Goal: Information Seeking & Learning: Check status

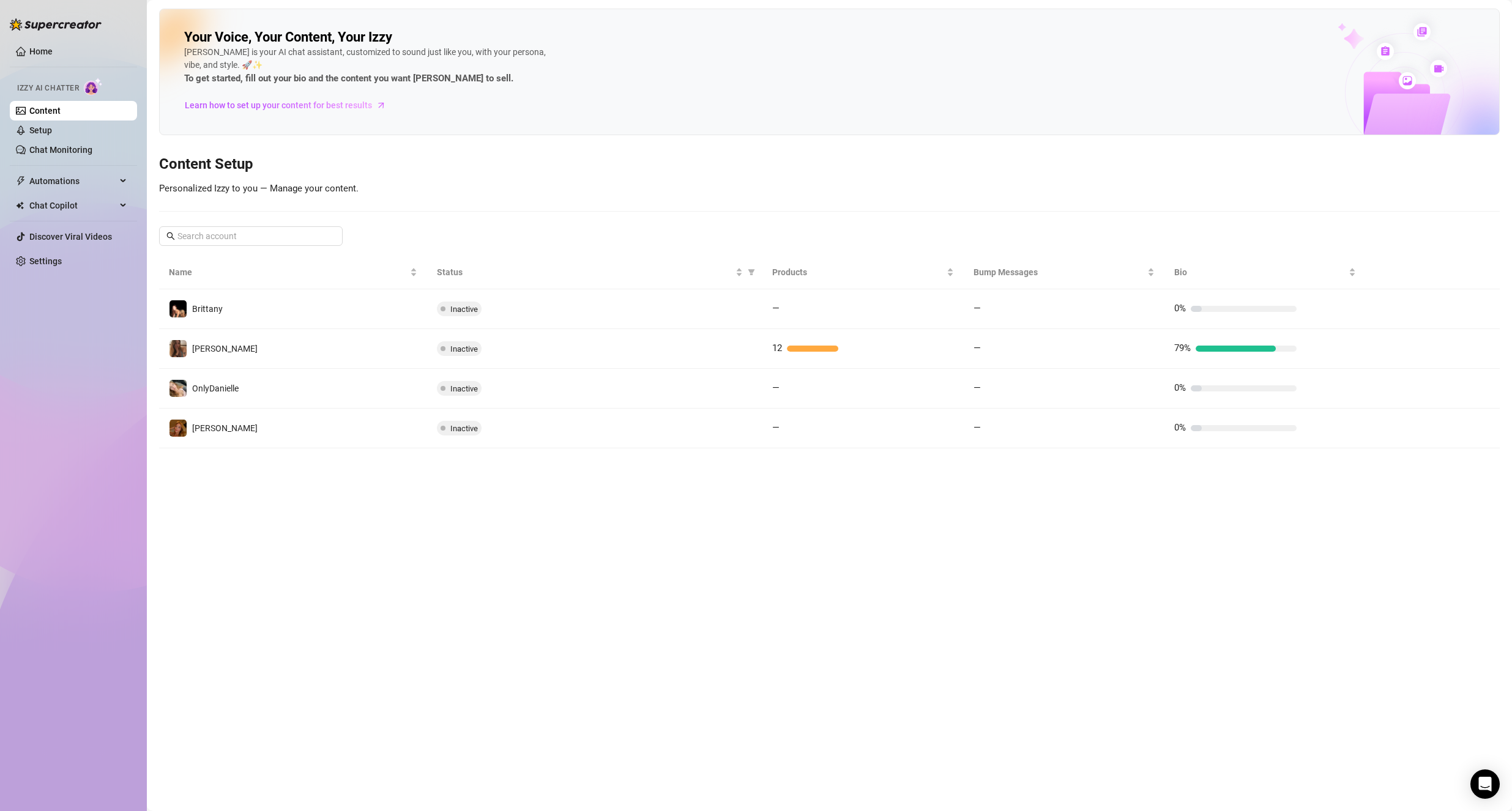
drag, startPoint x: 1156, startPoint y: 197, endPoint x: 1138, endPoint y: 195, distance: 18.1
click at [1155, 196] on div "Your Voice, Your Content, Your Izzy Izzy is your AI chat assistant, customized …" at bounding box center [829, 228] width 1340 height 440
click at [77, 145] on link "Chat Monitoring" at bounding box center [61, 150] width 63 height 10
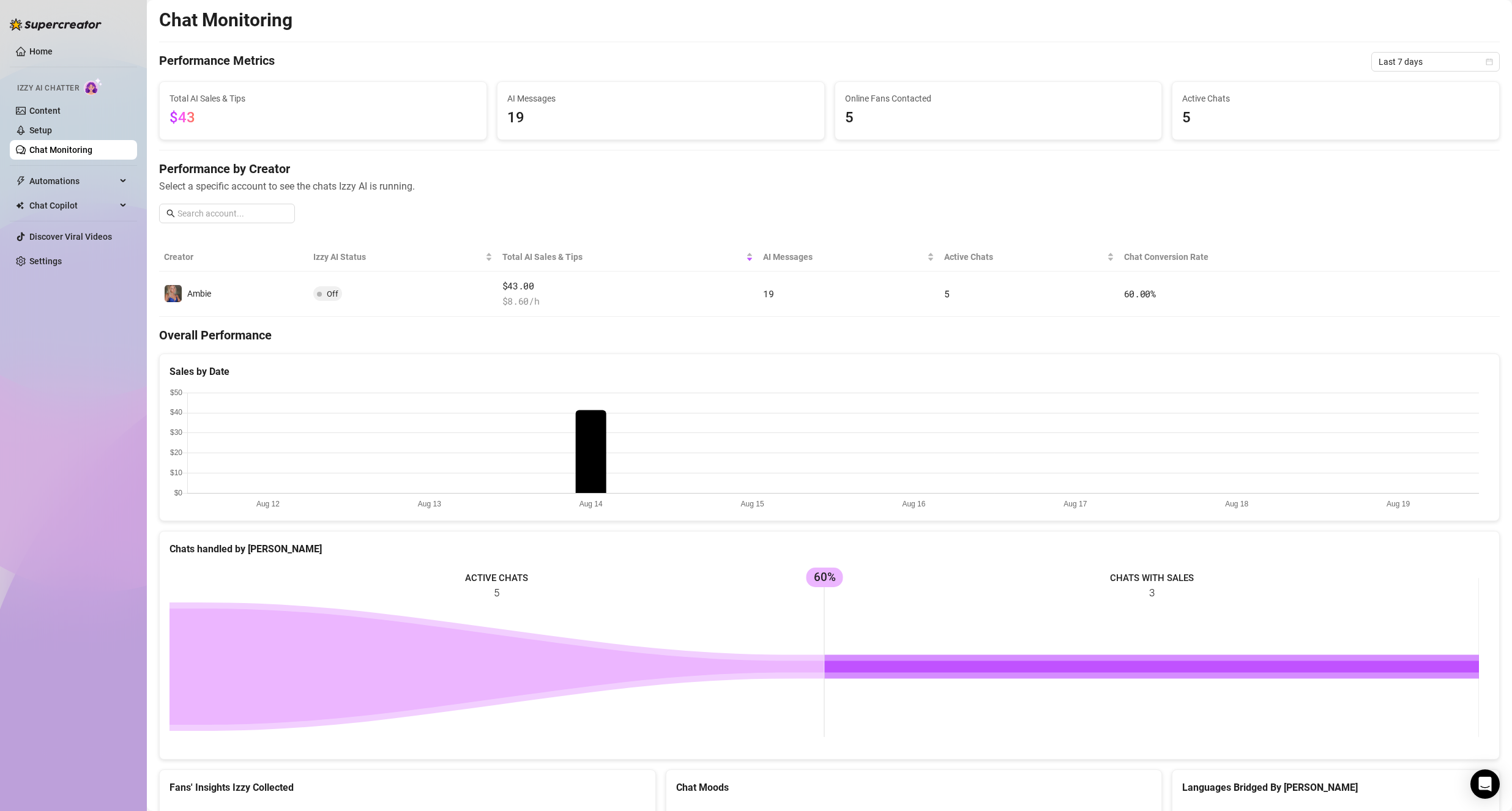
click at [1043, 66] on div "Performance Metrics Last 7 days" at bounding box center [829, 62] width 1340 height 20
click at [99, 213] on span "Chat Copilot" at bounding box center [72, 205] width 87 height 20
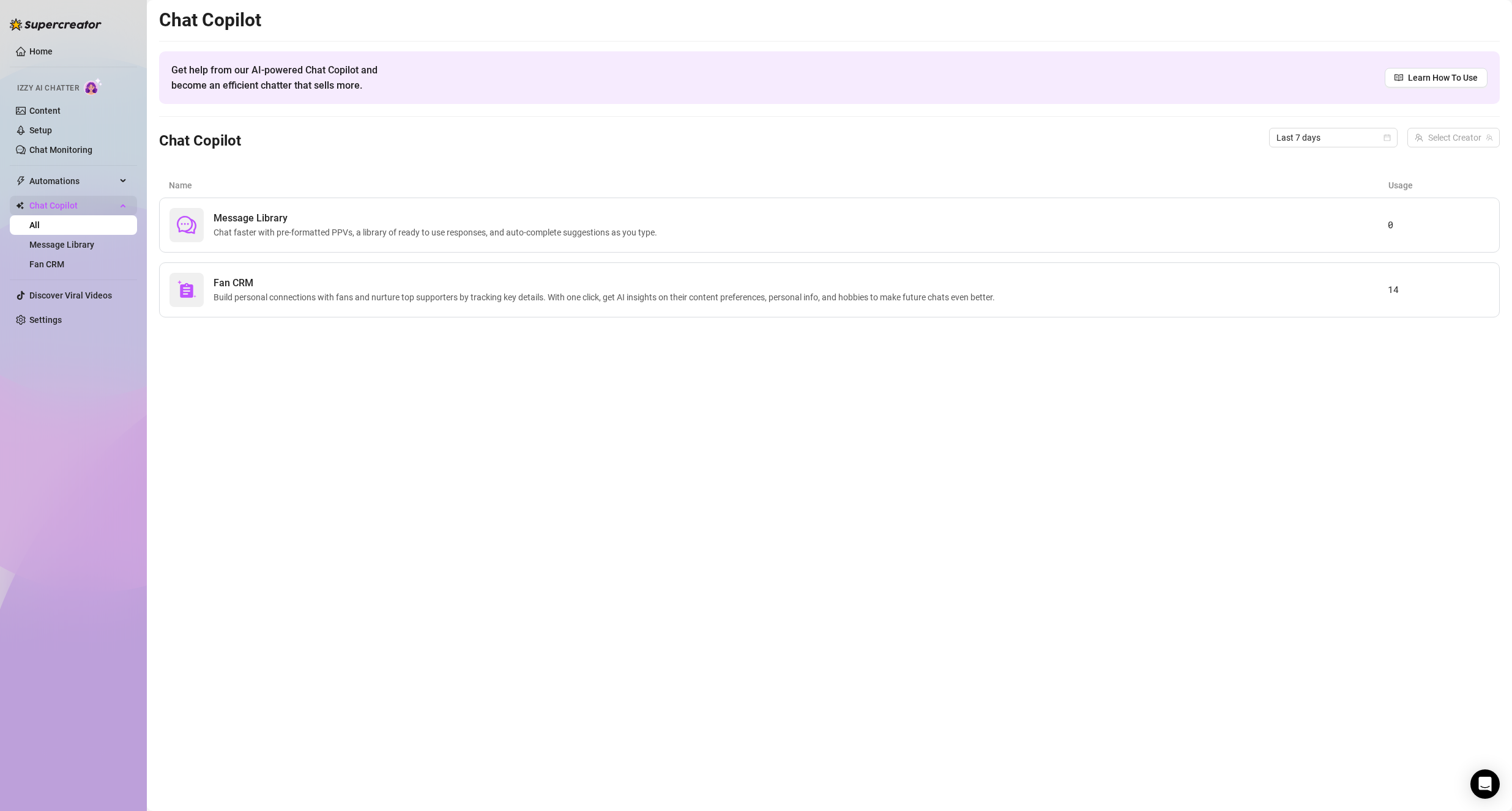
click at [88, 209] on span "Chat Copilot" at bounding box center [72, 205] width 87 height 20
click at [39, 47] on link "Home" at bounding box center [41, 51] width 23 height 10
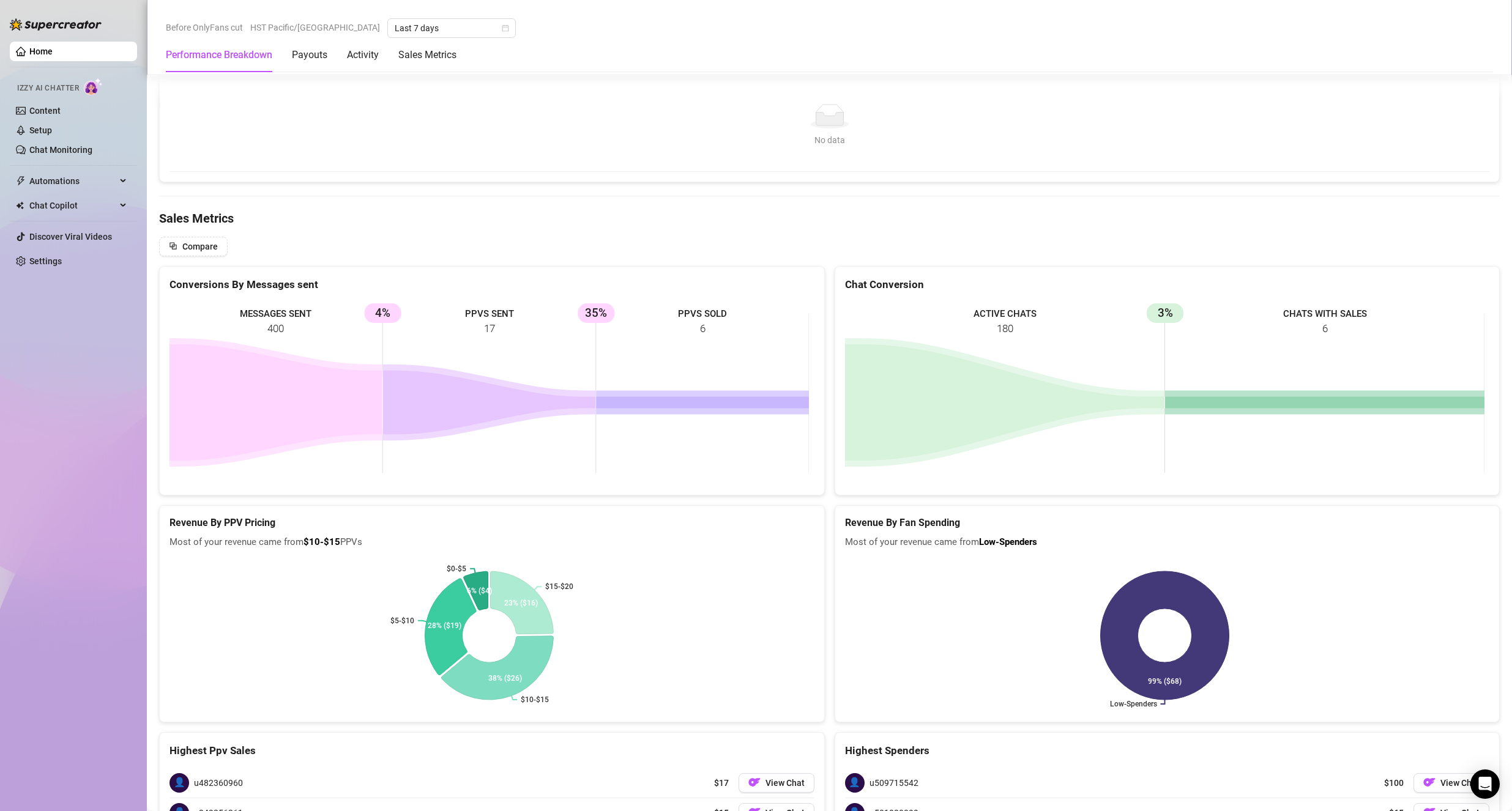
scroll to position [1396, 0]
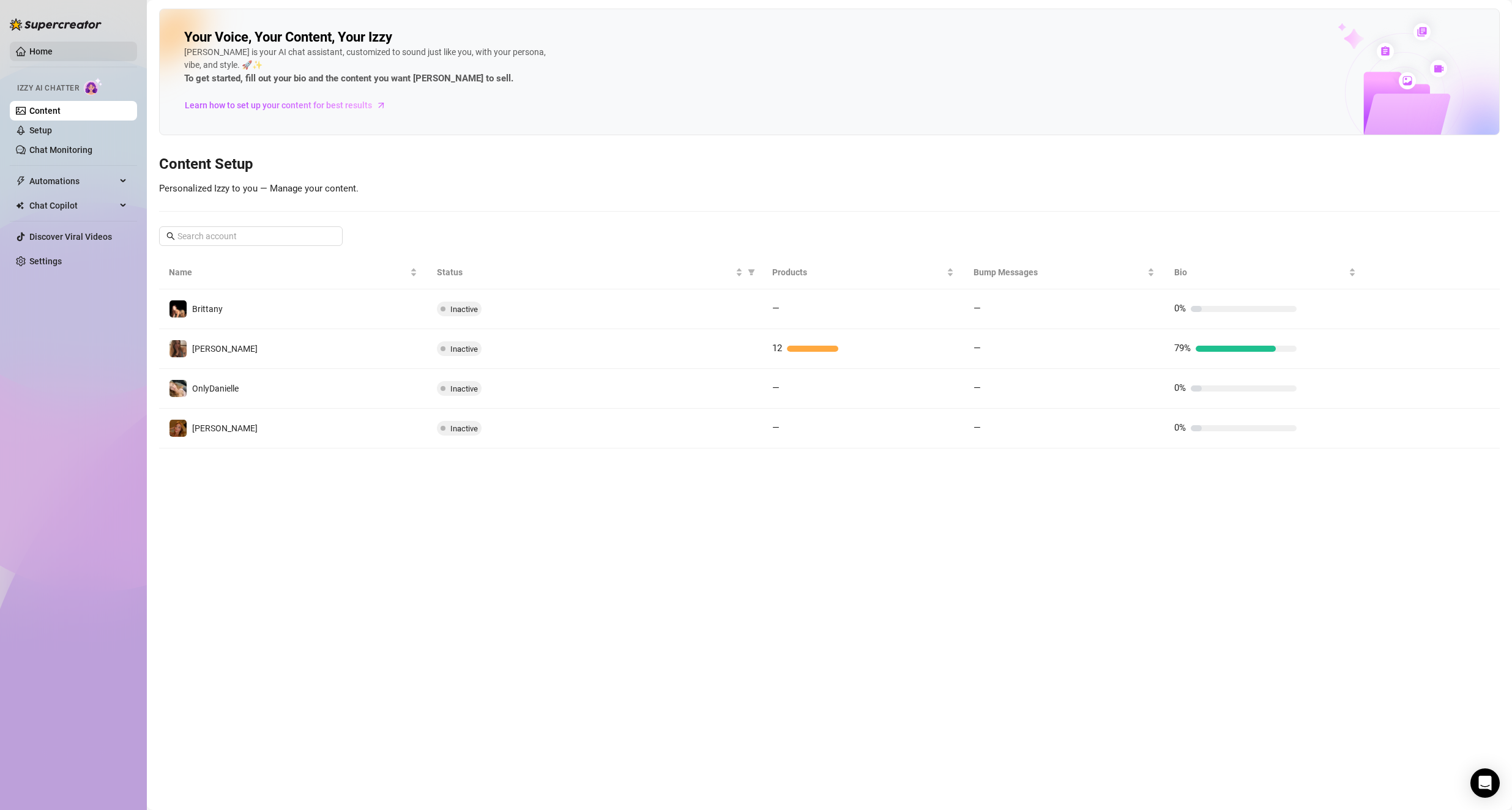
click at [41, 51] on link "Home" at bounding box center [41, 51] width 23 height 10
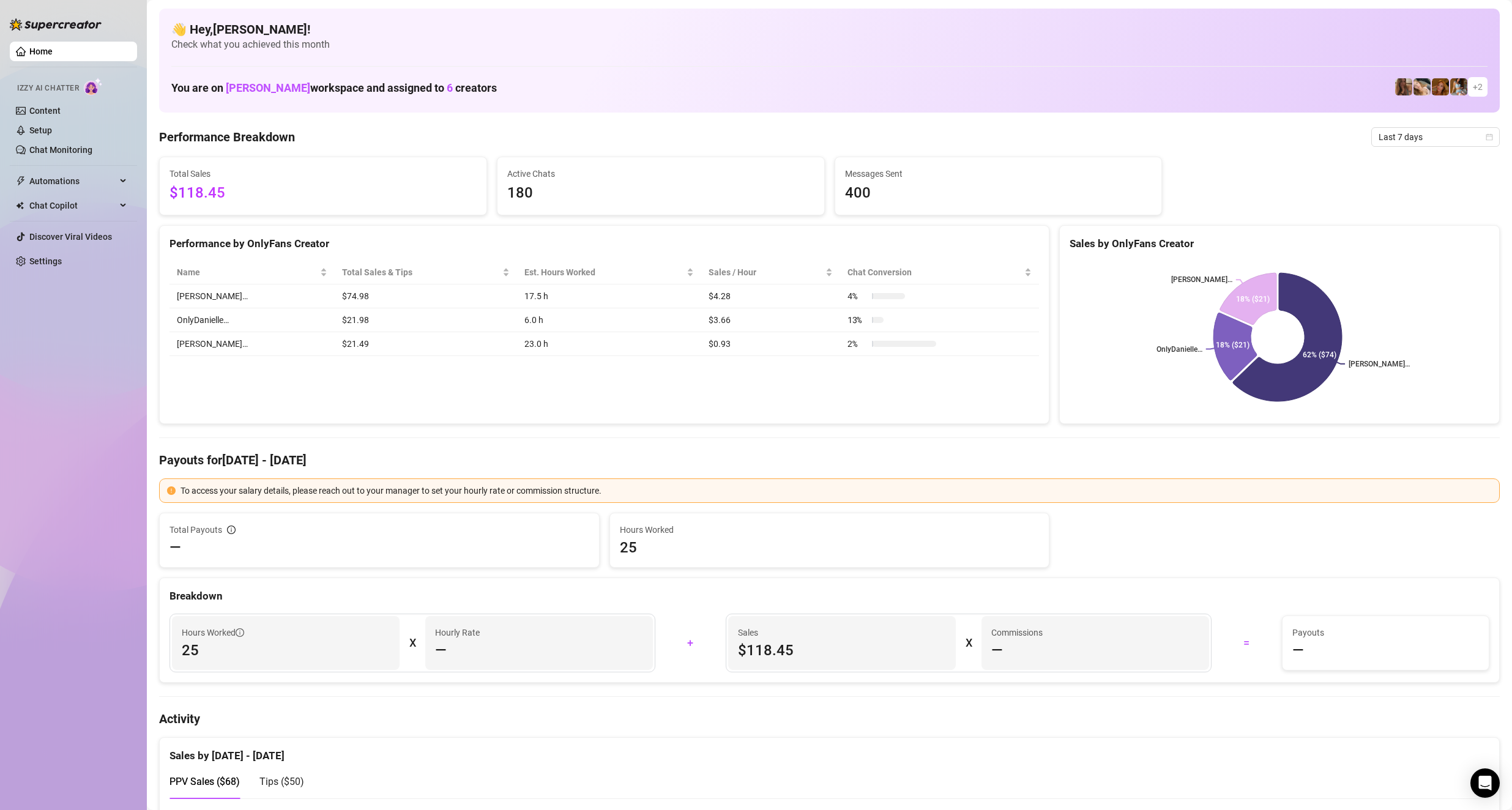
click at [729, 88] on span "+ 2" at bounding box center [1478, 87] width 10 height 13
click at [729, 139] on span "Last 7 days" at bounding box center [1435, 137] width 114 height 18
click at [729, 196] on div "Last 30 days" at bounding box center [1425, 201] width 109 height 13
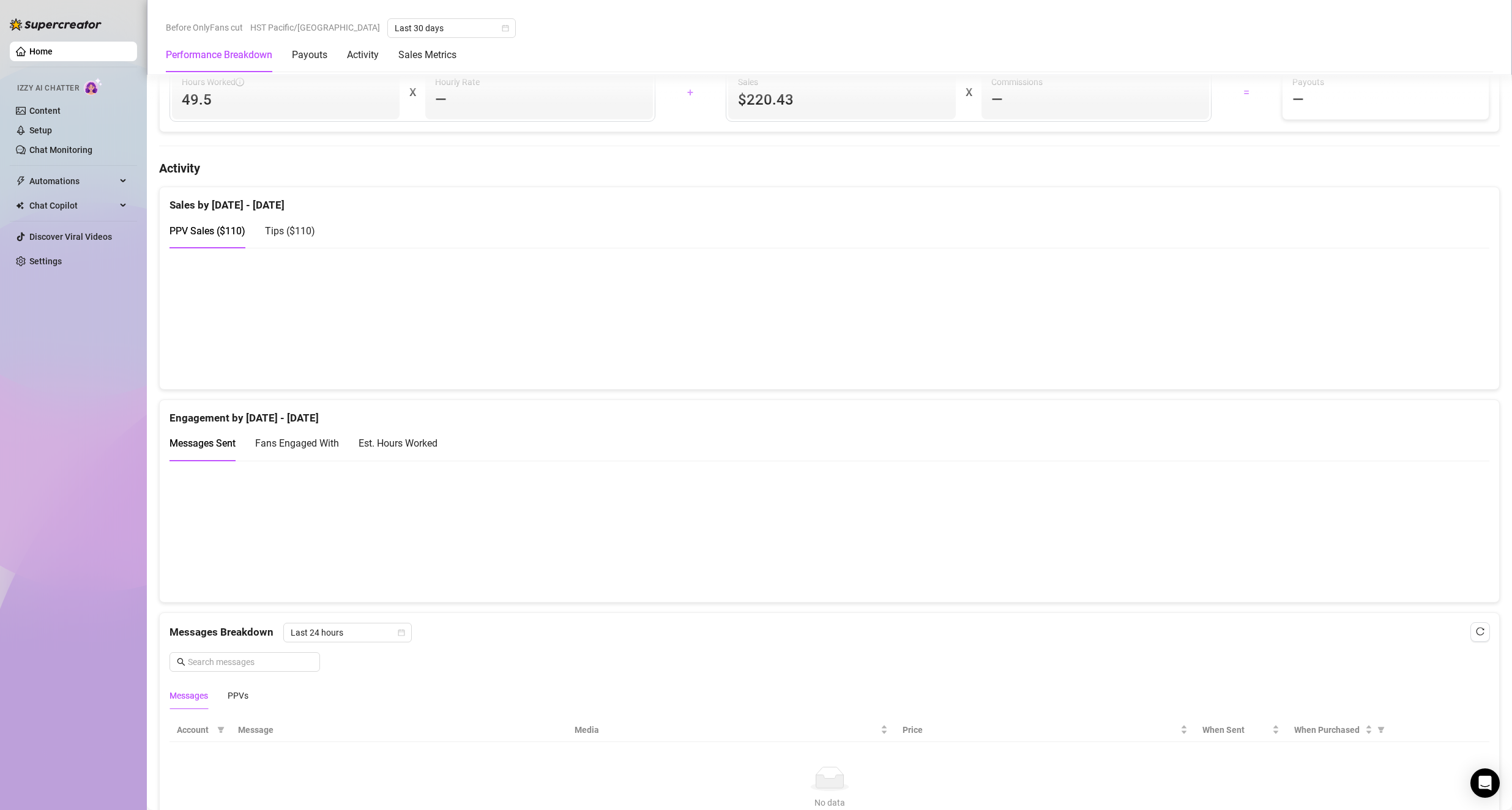
scroll to position [490, 0]
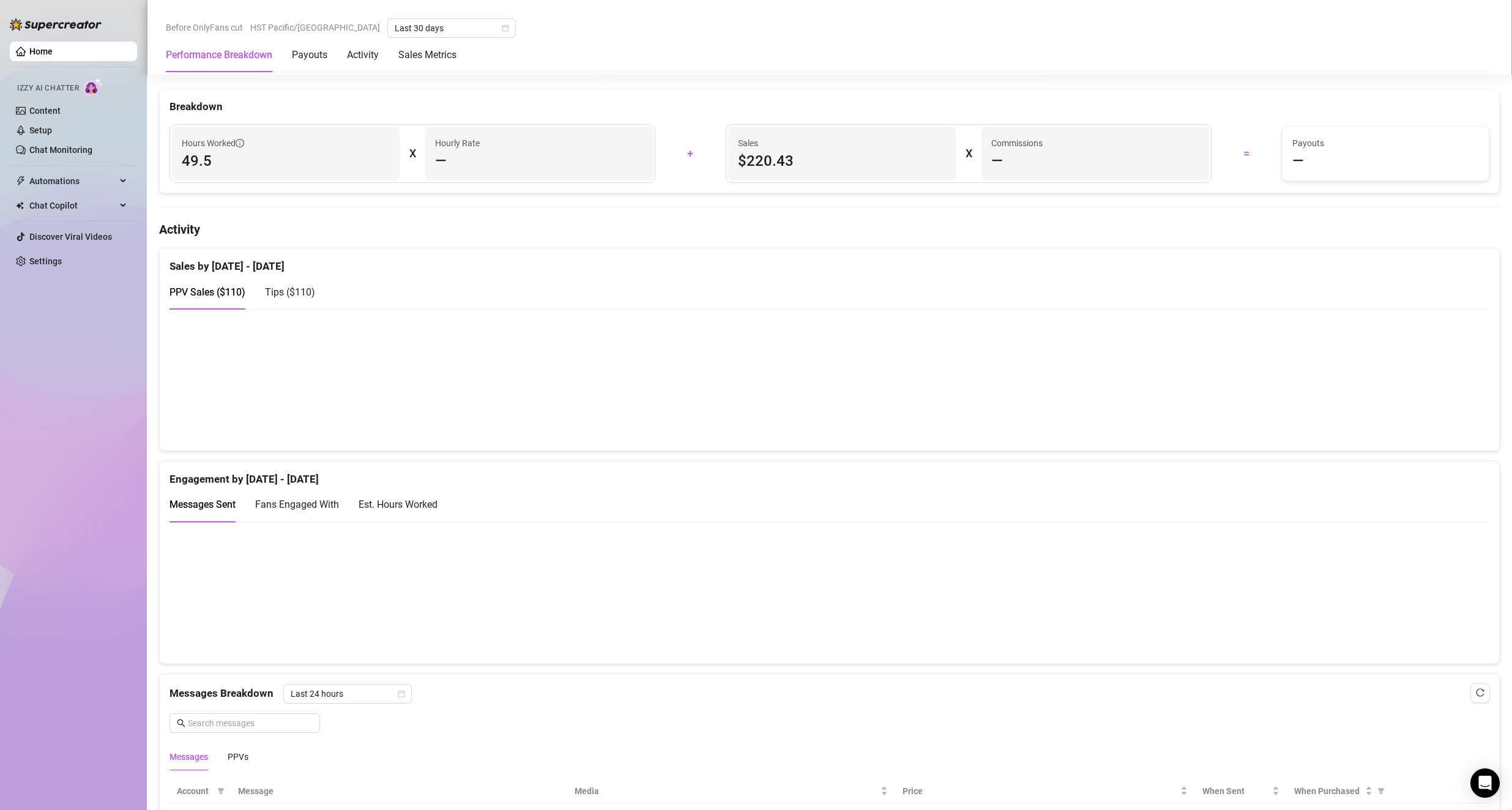
click at [279, 293] on span "Tips ( $110 )" at bounding box center [290, 292] width 50 height 12
click at [203, 291] on span "PPV Sales ( $110 )" at bounding box center [208, 292] width 76 height 12
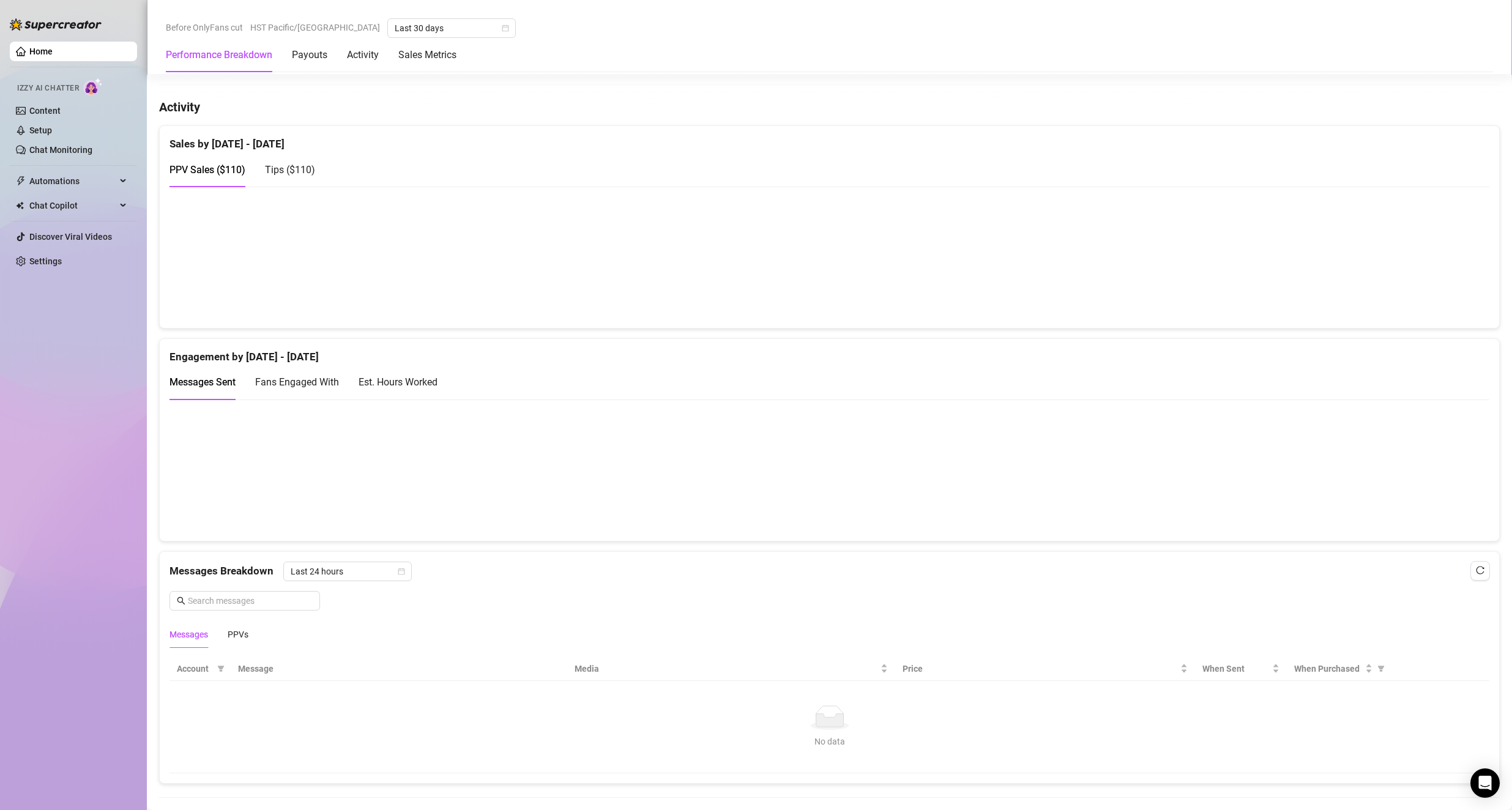
scroll to position [795, 0]
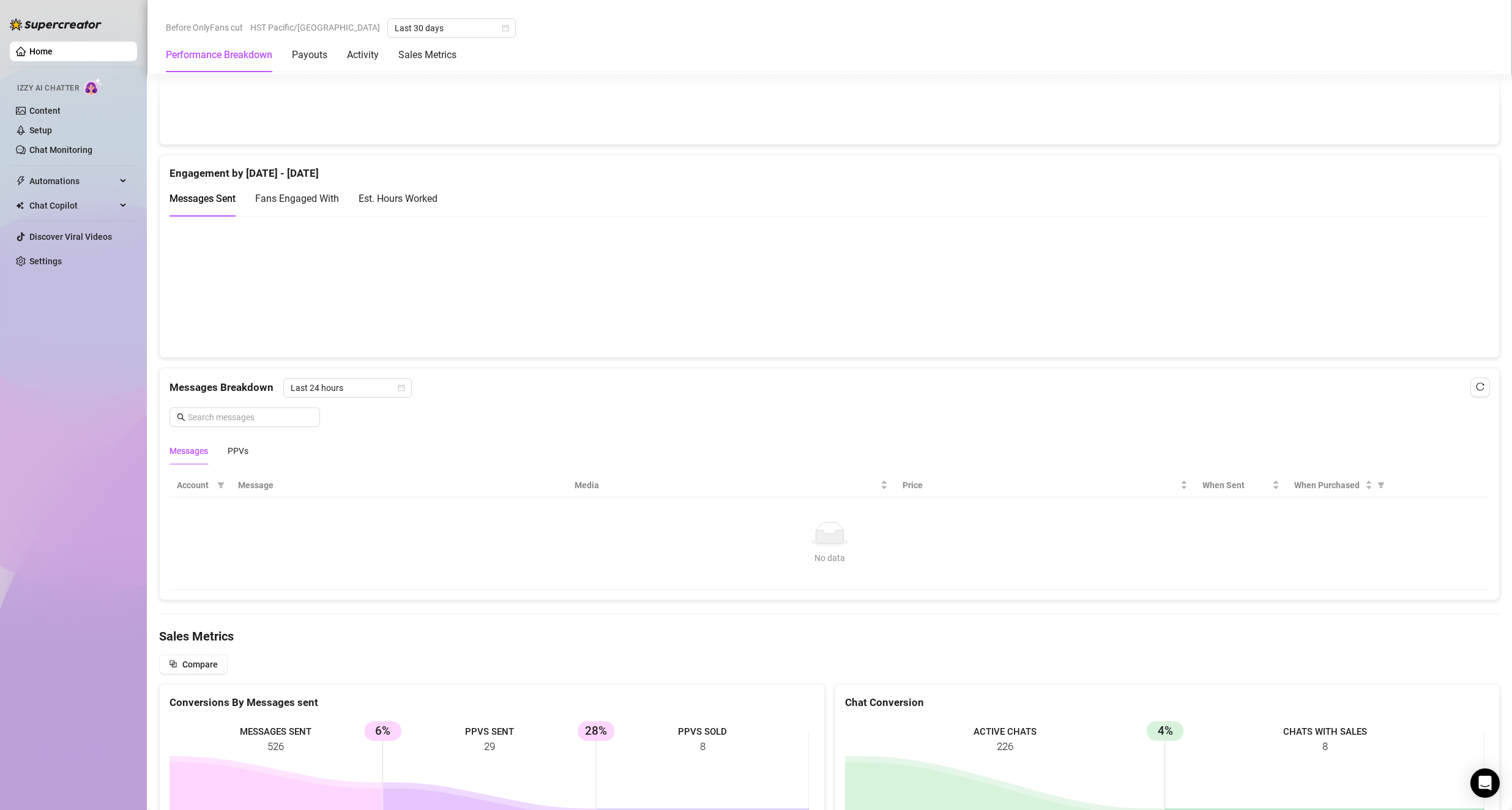
click at [295, 202] on span "Fans Engaged With" at bounding box center [297, 198] width 84 height 12
click at [386, 199] on div "Est. Hours Worked" at bounding box center [398, 198] width 79 height 15
click at [217, 196] on span "Messages Sent" at bounding box center [203, 198] width 66 height 12
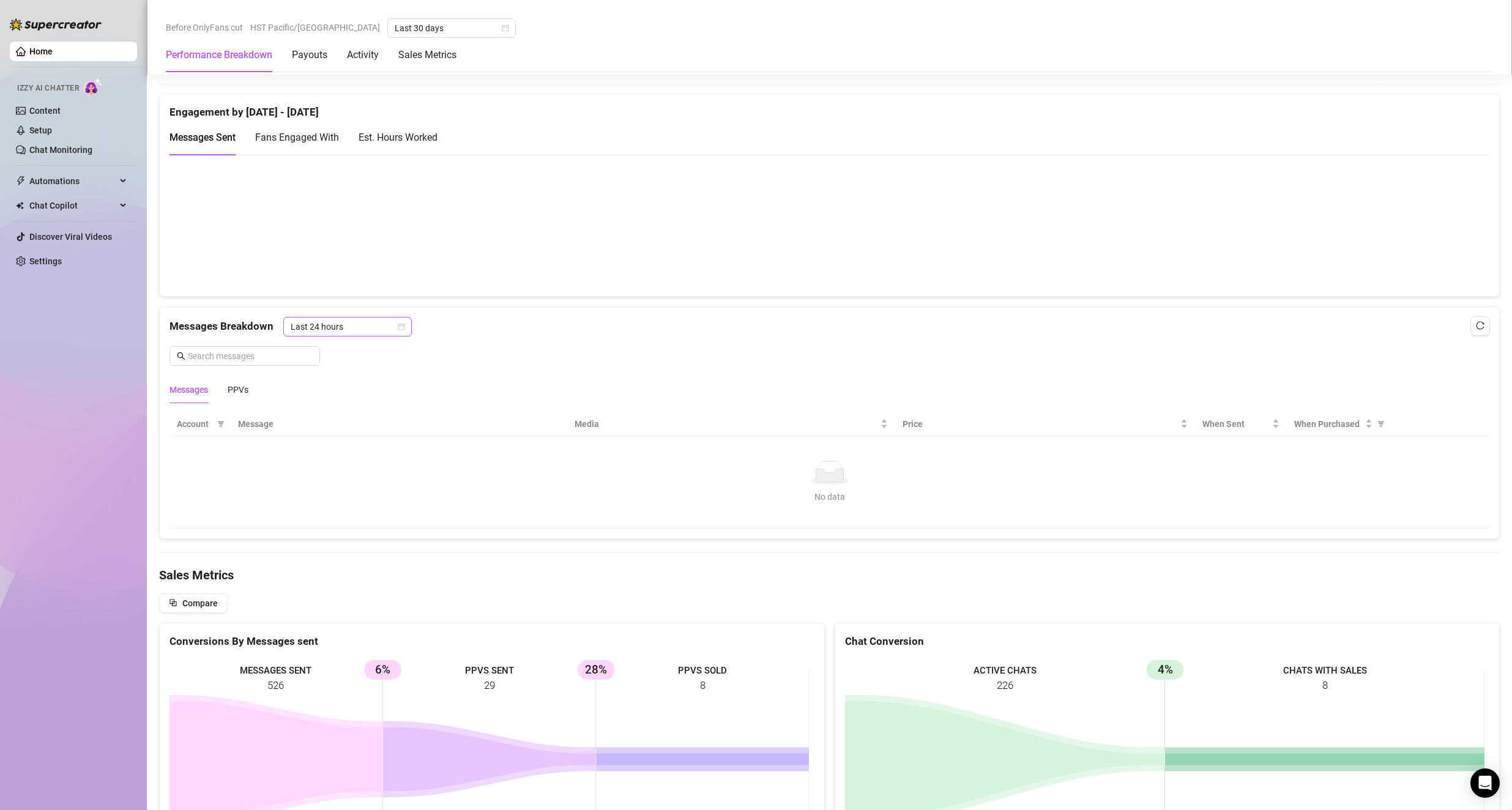
click at [340, 323] on span "Last 24 hours" at bounding box center [348, 327] width 114 height 18
click at [343, 371] on div "Last Week" at bounding box center [348, 370] width 109 height 13
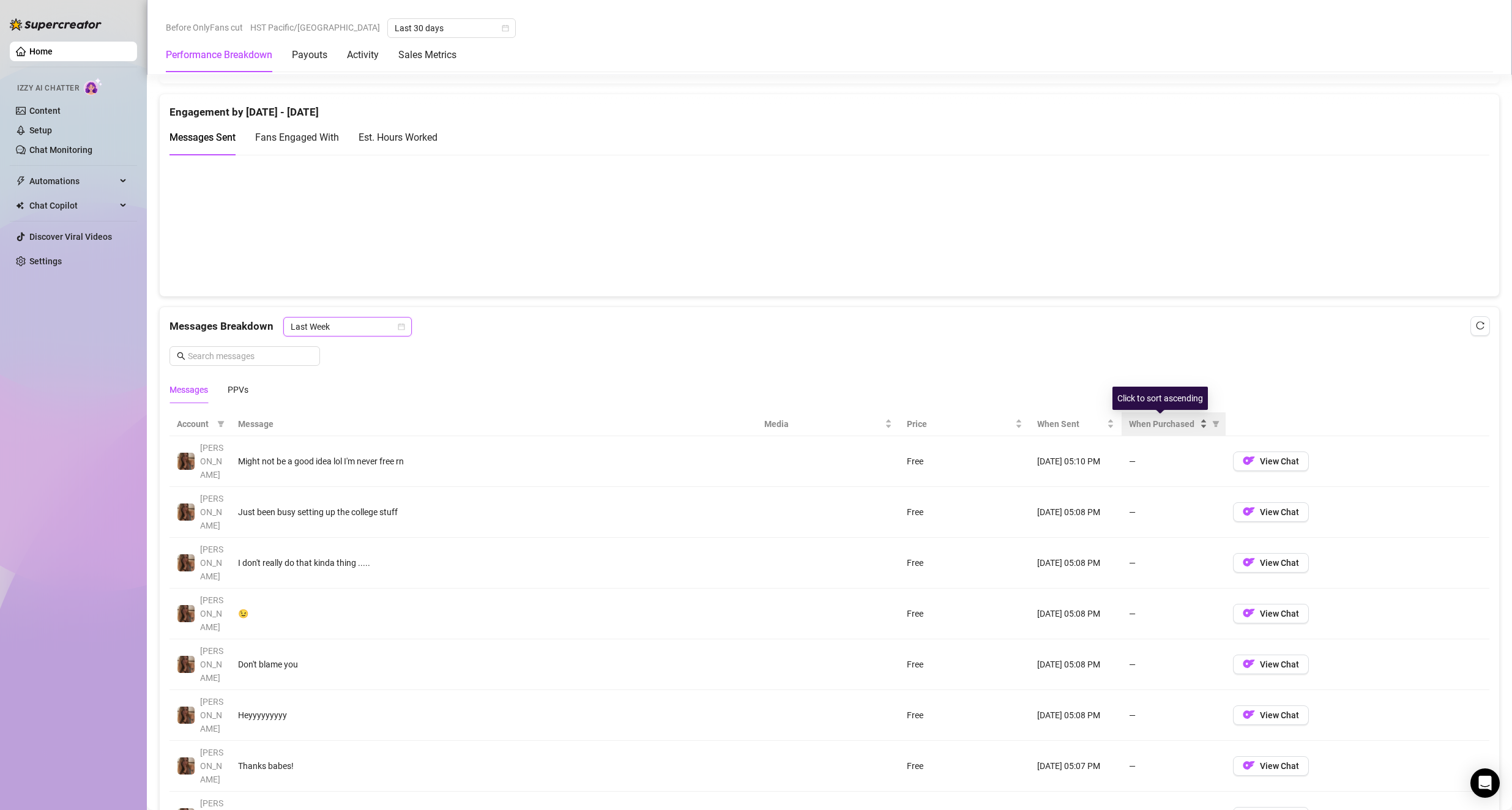
click at [729, 419] on div "When Purchased" at bounding box center [1167, 424] width 78 height 13
click at [729, 426] on div "When Purchased" at bounding box center [1167, 424] width 78 height 13
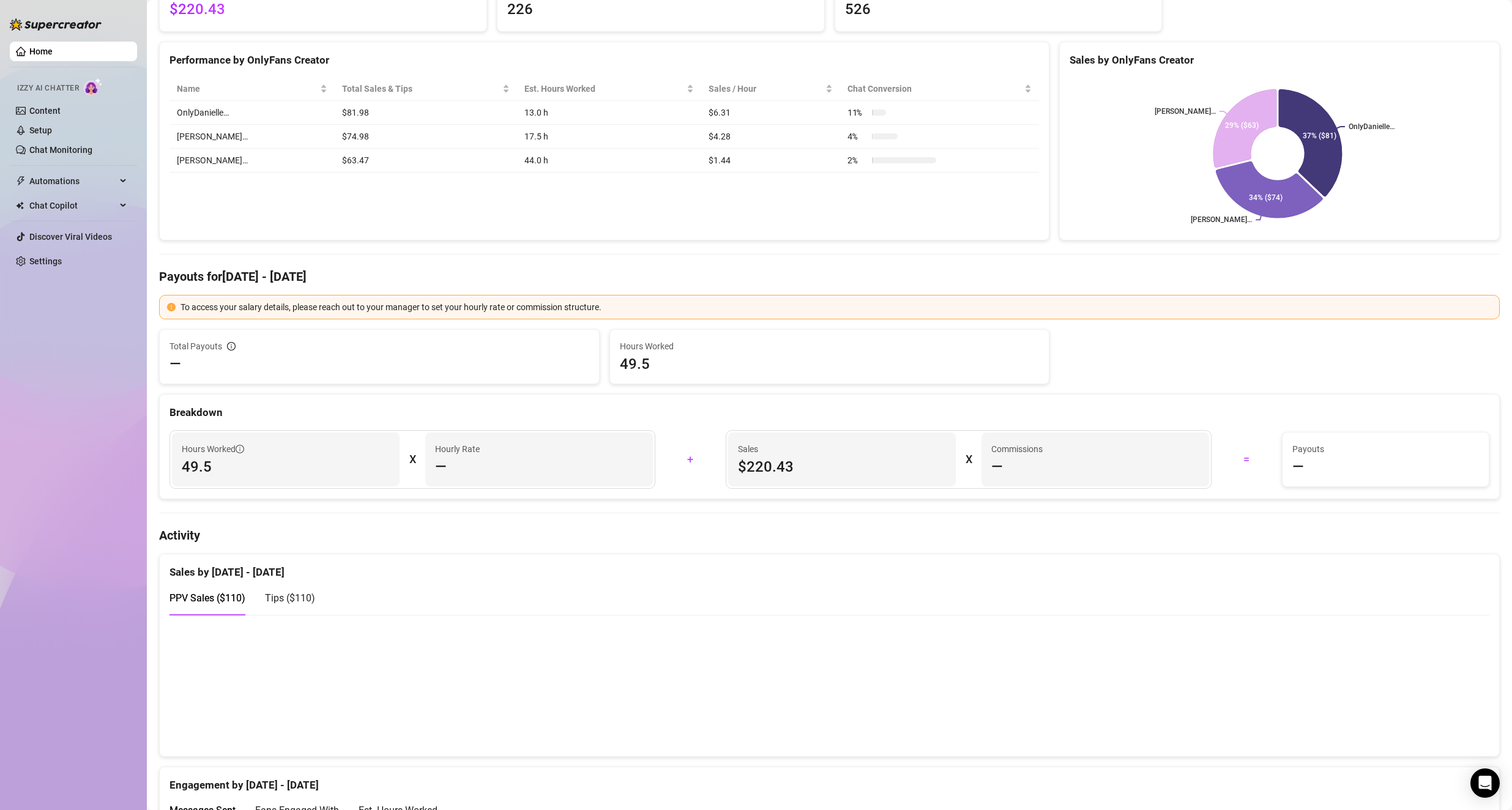
scroll to position [0, 0]
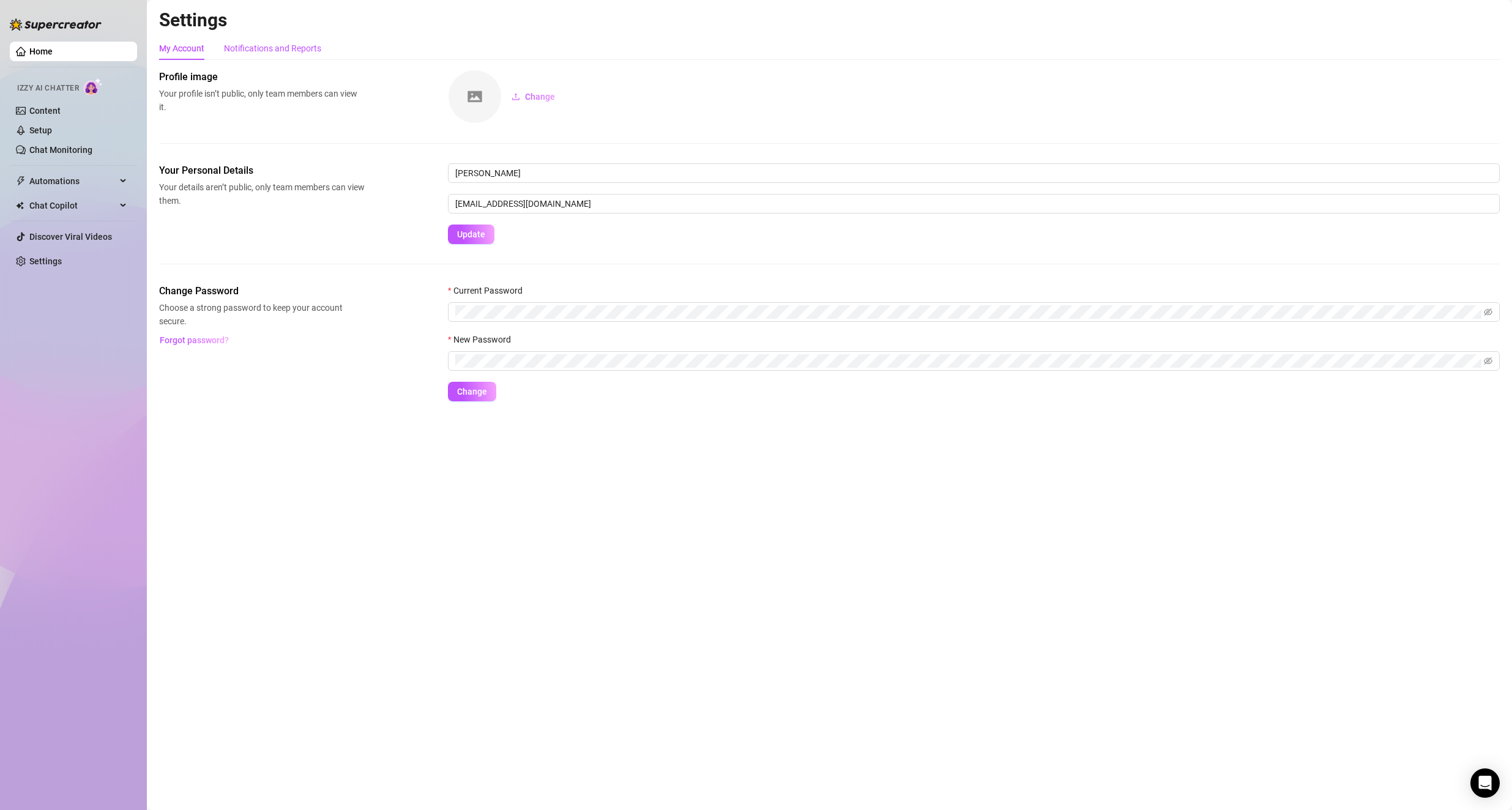
click at [260, 45] on div "Notifications and Reports" at bounding box center [272, 48] width 97 height 13
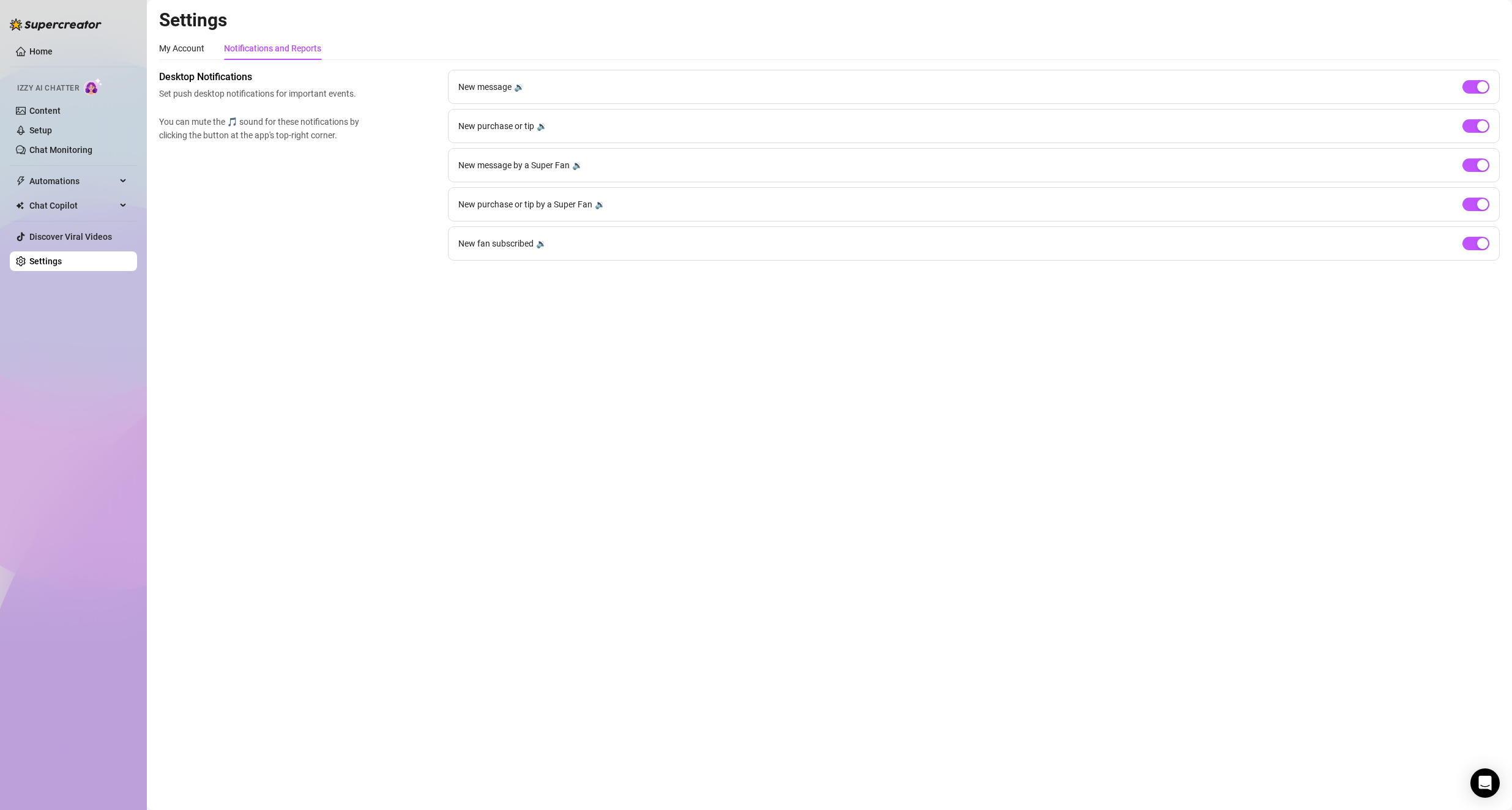
click at [729, 26] on h2 "Settings" at bounding box center [829, 20] width 1340 height 23
click at [46, 47] on link "Home" at bounding box center [41, 51] width 23 height 10
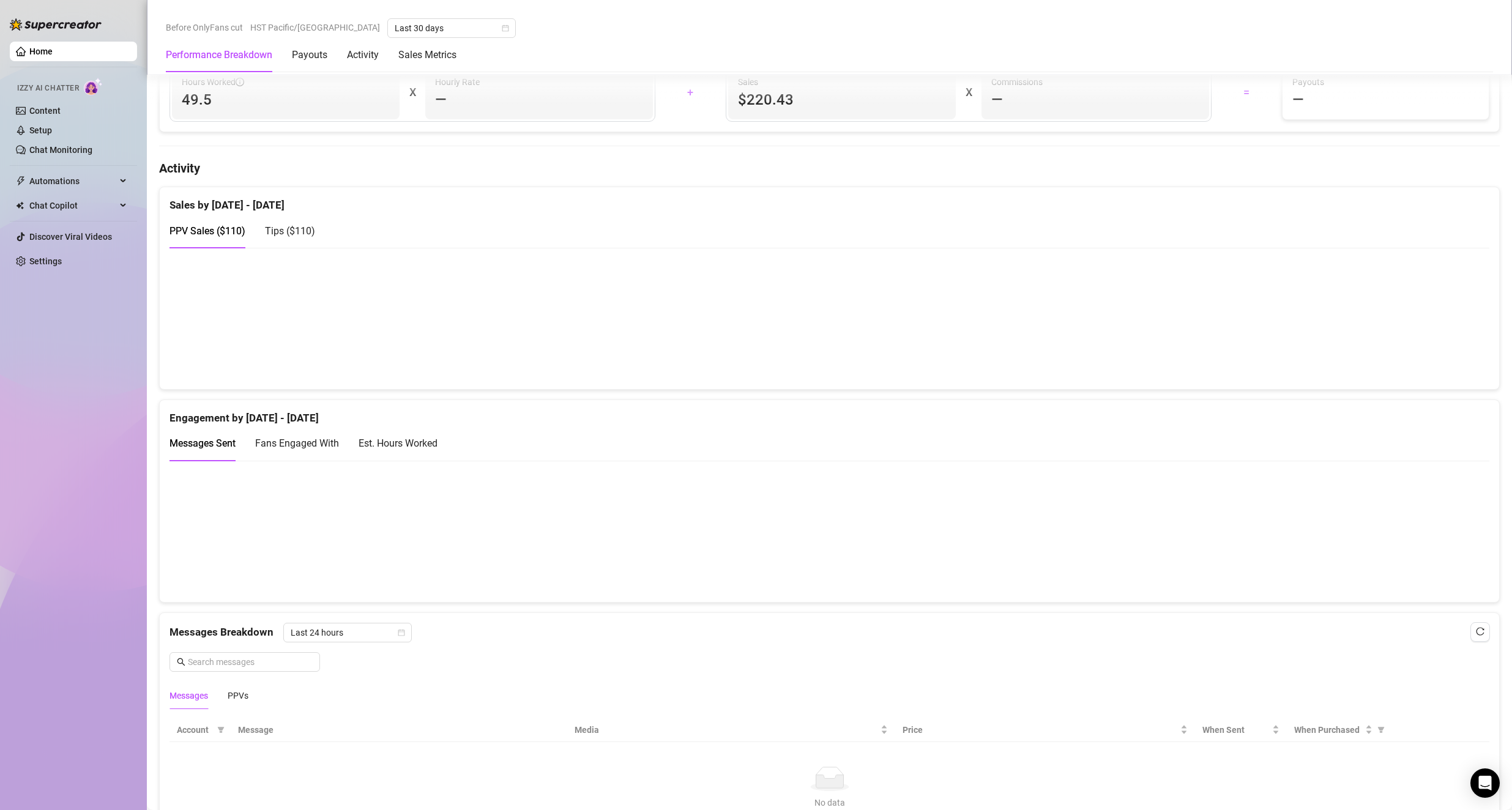
scroll to position [795, 0]
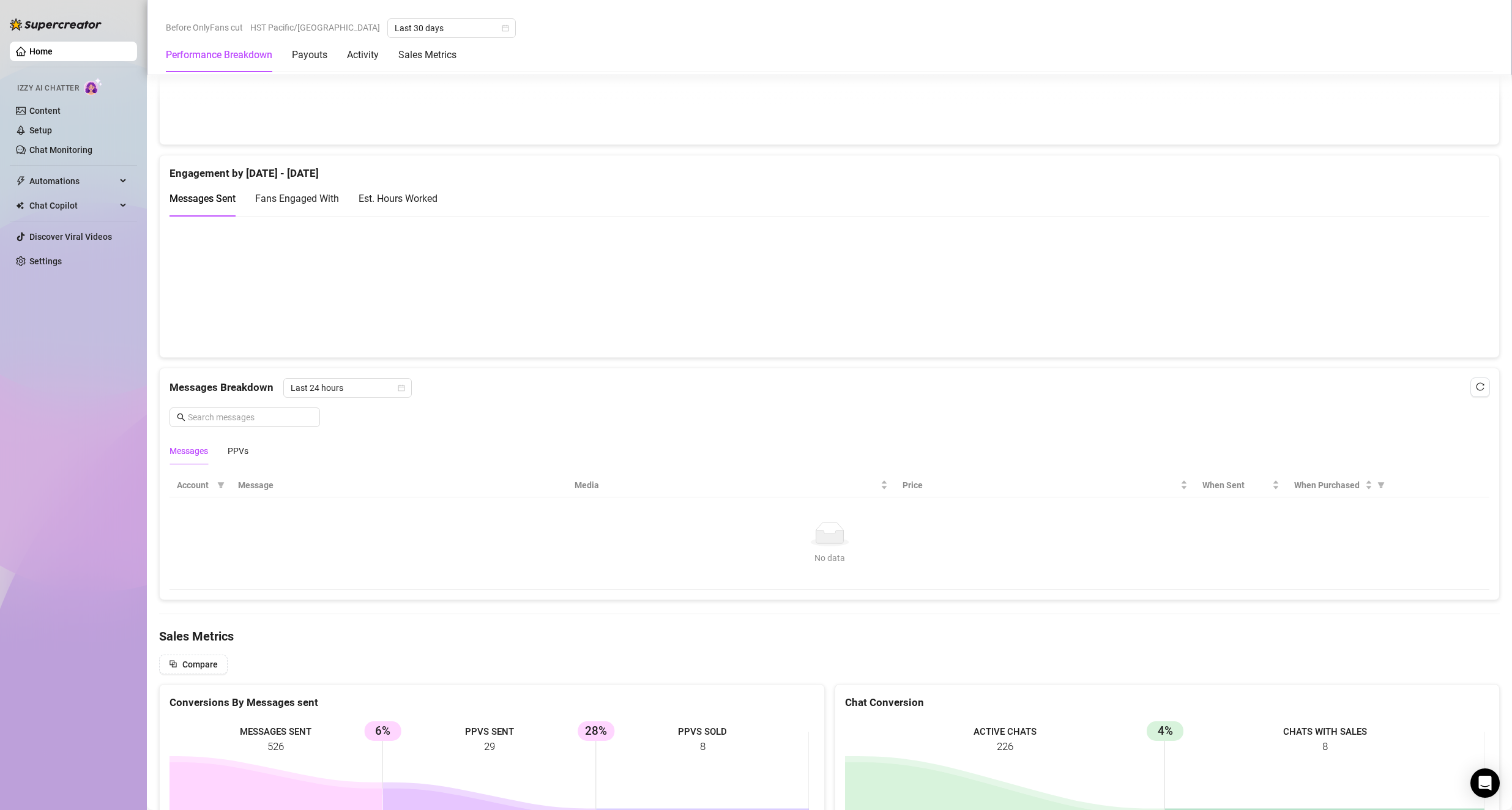
click at [225, 445] on div "Messages PPVs" at bounding box center [209, 451] width 79 height 28
click at [241, 451] on div "PPVs" at bounding box center [238, 450] width 21 height 13
click at [359, 390] on span "Last 24 hours" at bounding box center [348, 388] width 114 height 18
click at [340, 433] on div "Last Week" at bounding box center [348, 431] width 109 height 13
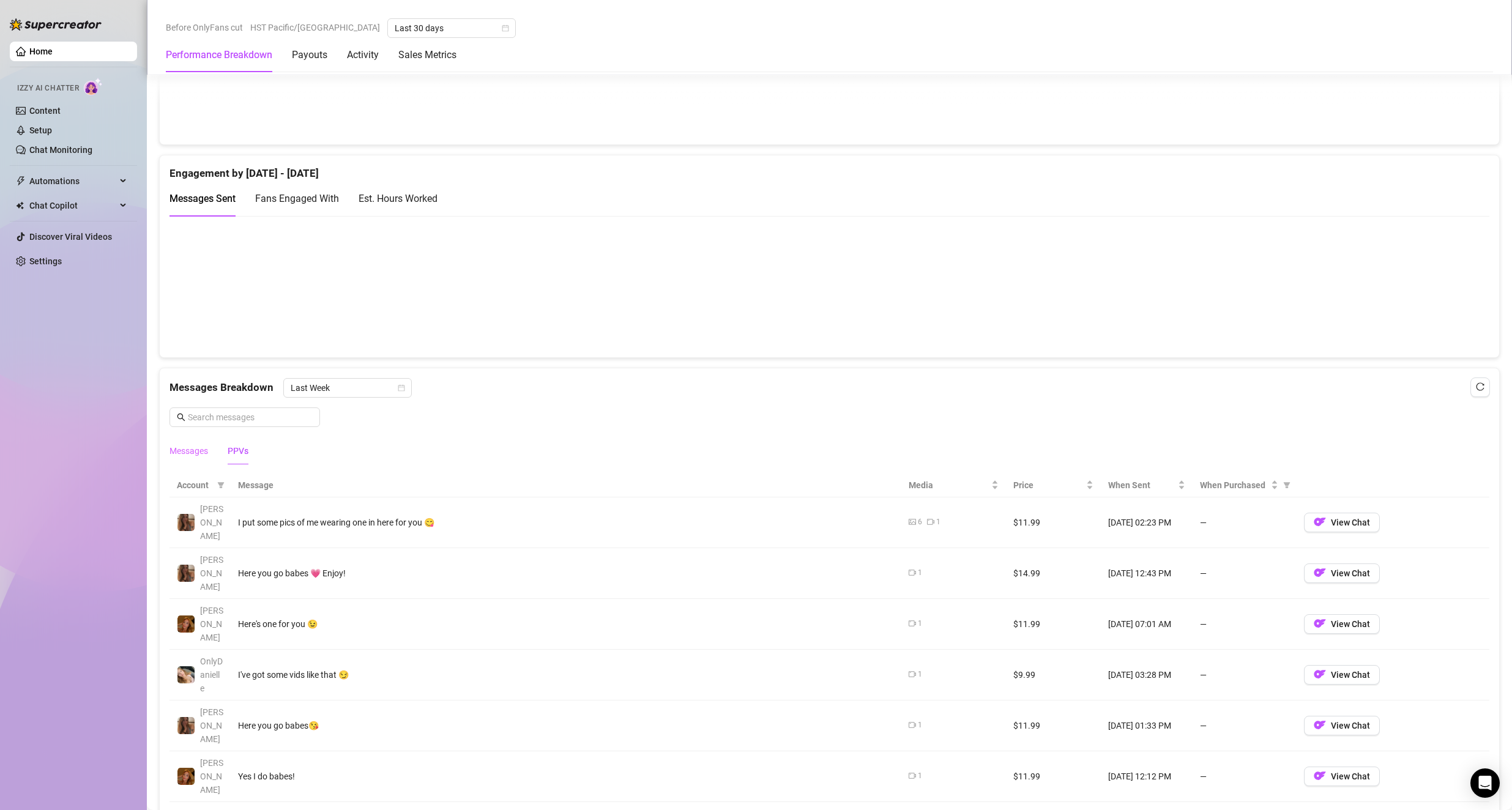
click at [202, 459] on div "Messages" at bounding box center [189, 451] width 39 height 28
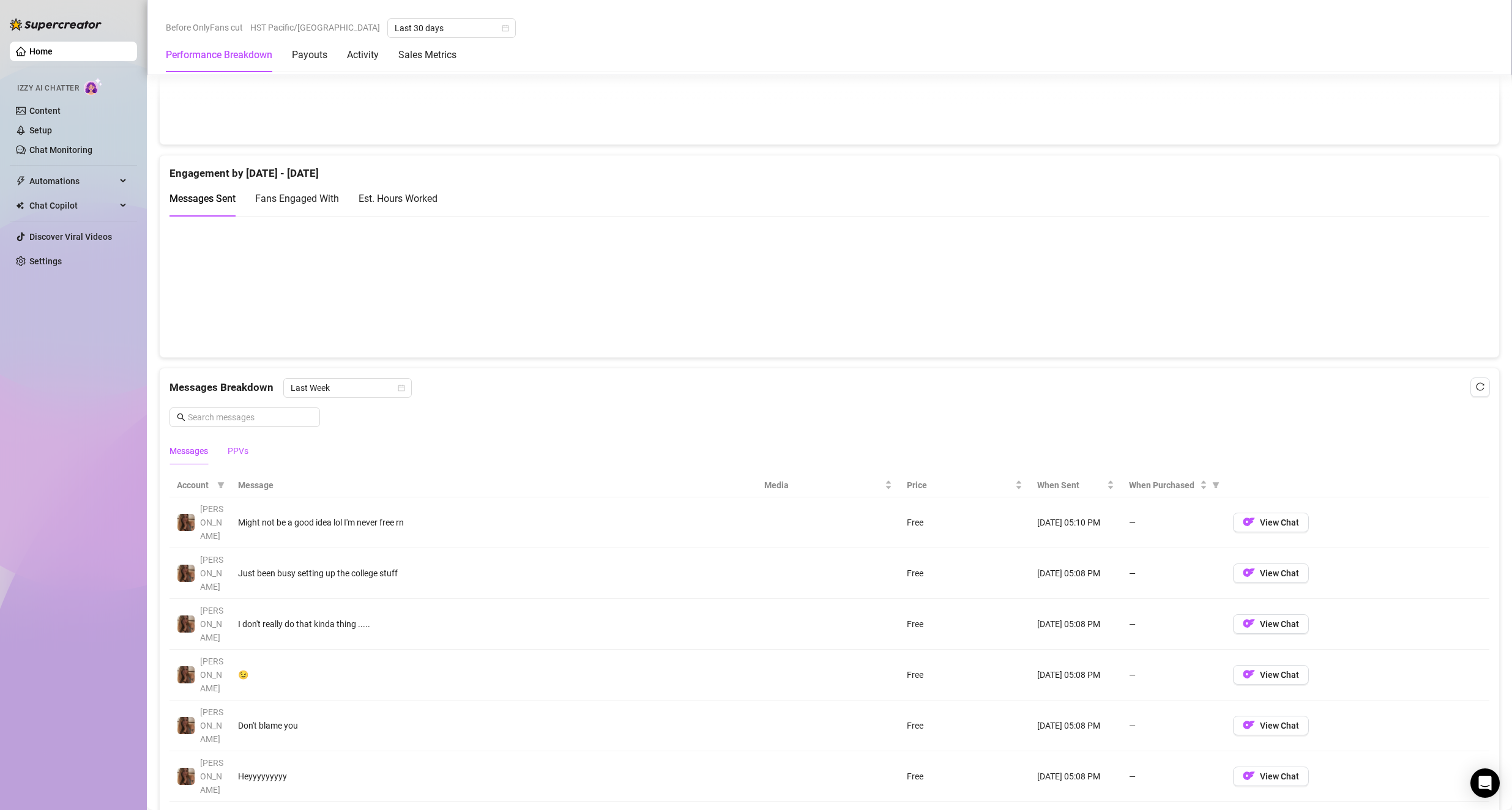
click at [245, 456] on div "PPVs" at bounding box center [238, 450] width 21 height 13
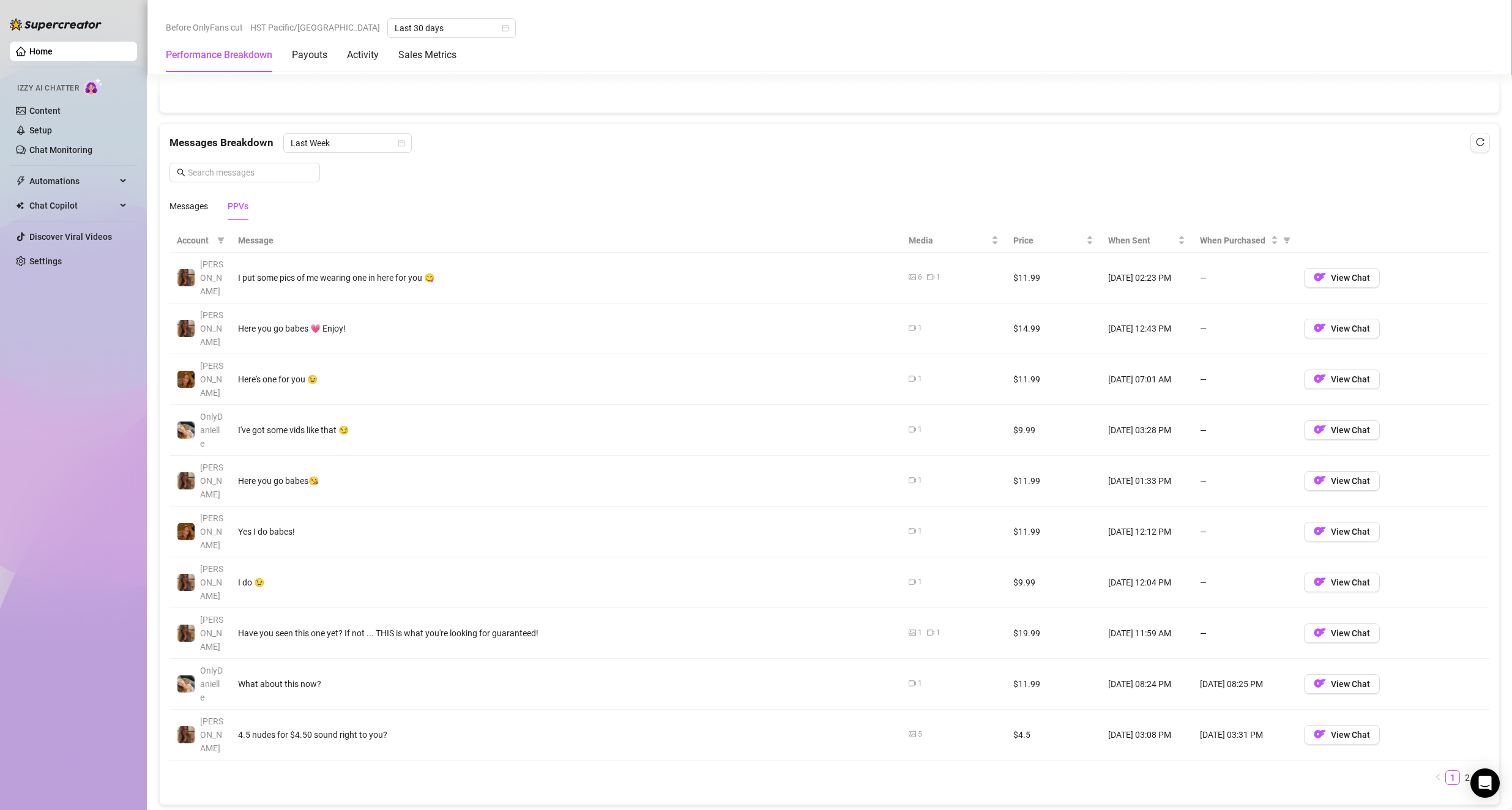
scroll to position [979, 0]
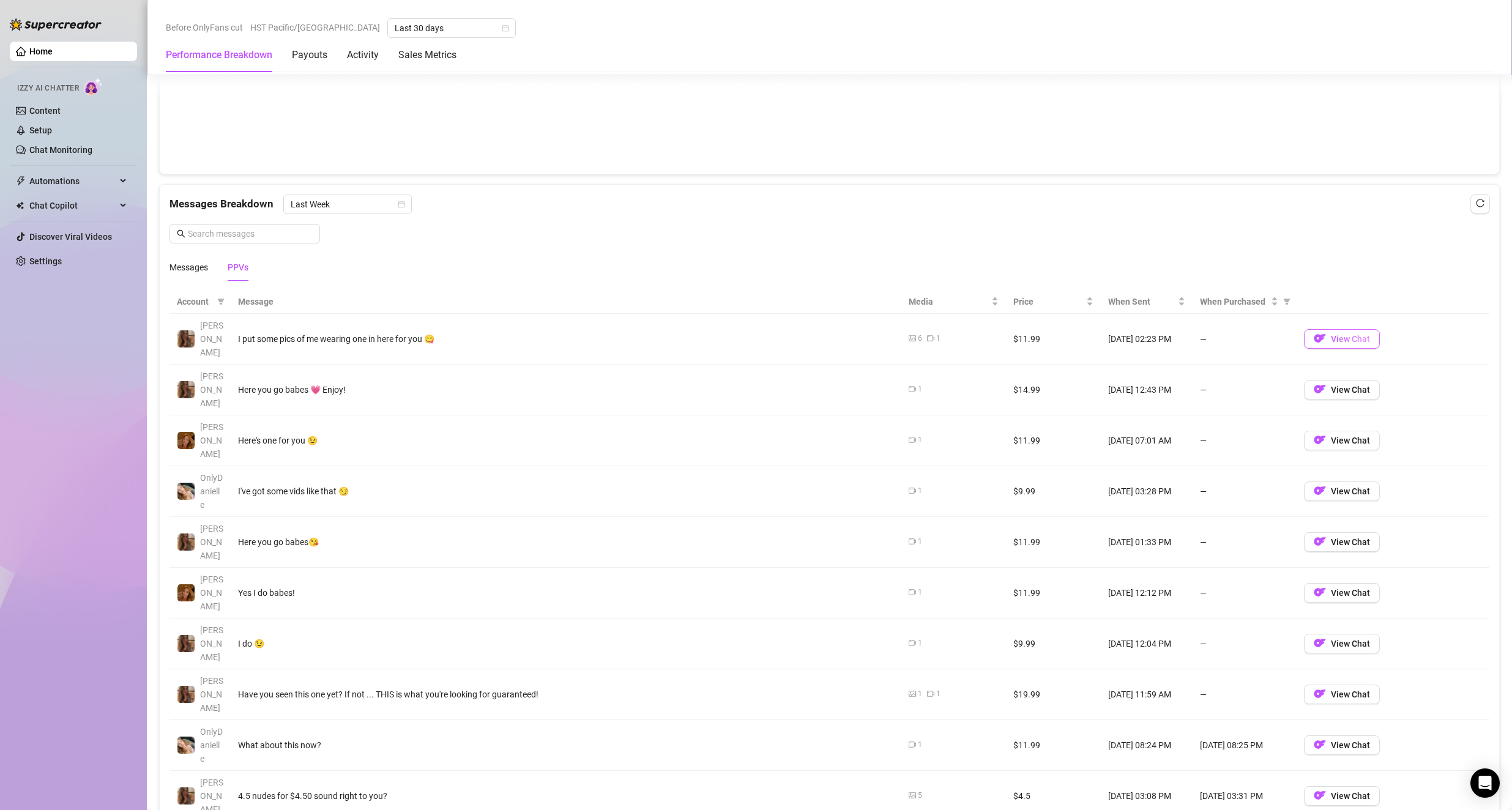
click at [729, 334] on img "button" at bounding box center [1319, 338] width 12 height 12
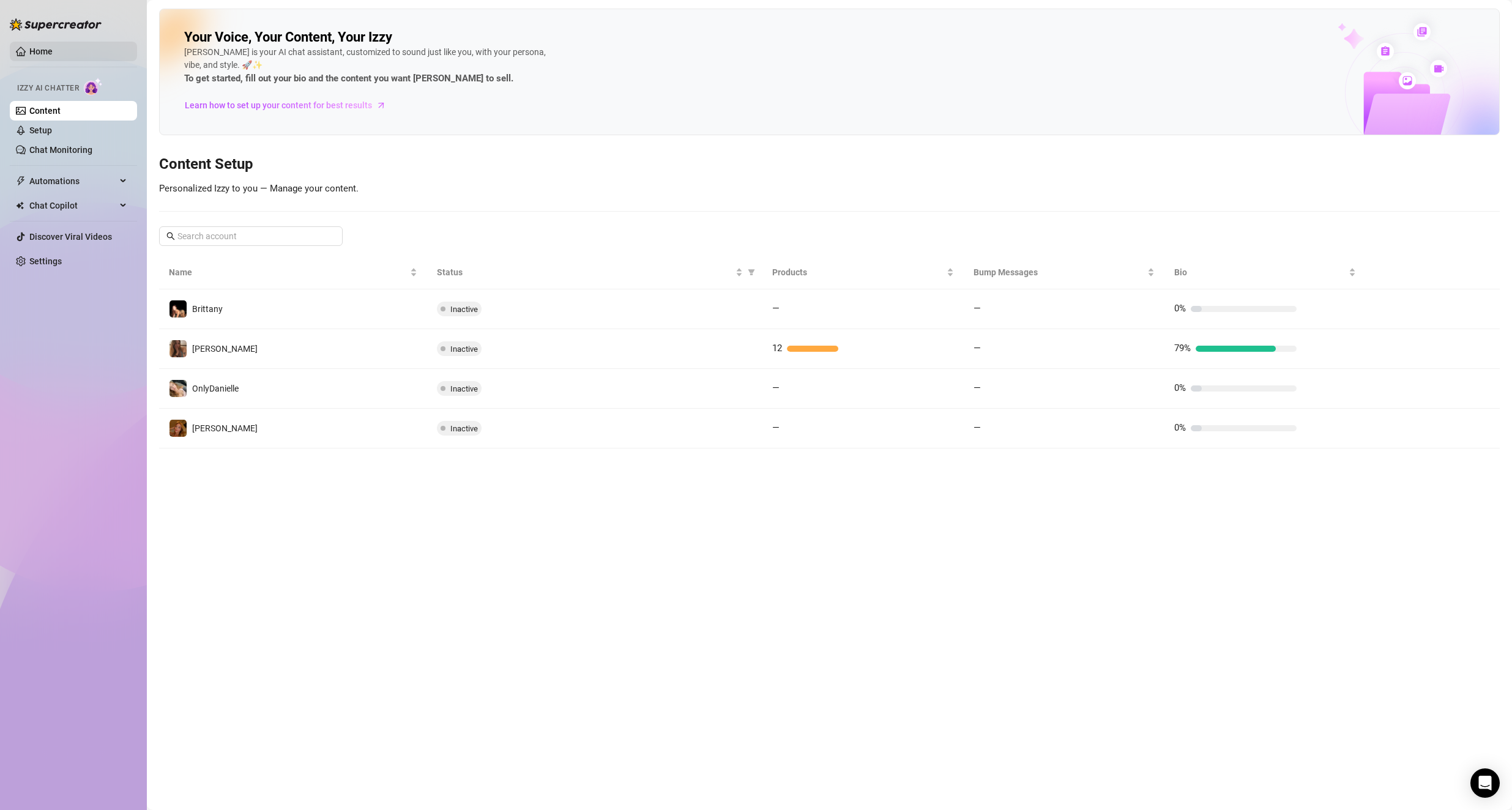
click at [48, 46] on link "Home" at bounding box center [41, 51] width 23 height 10
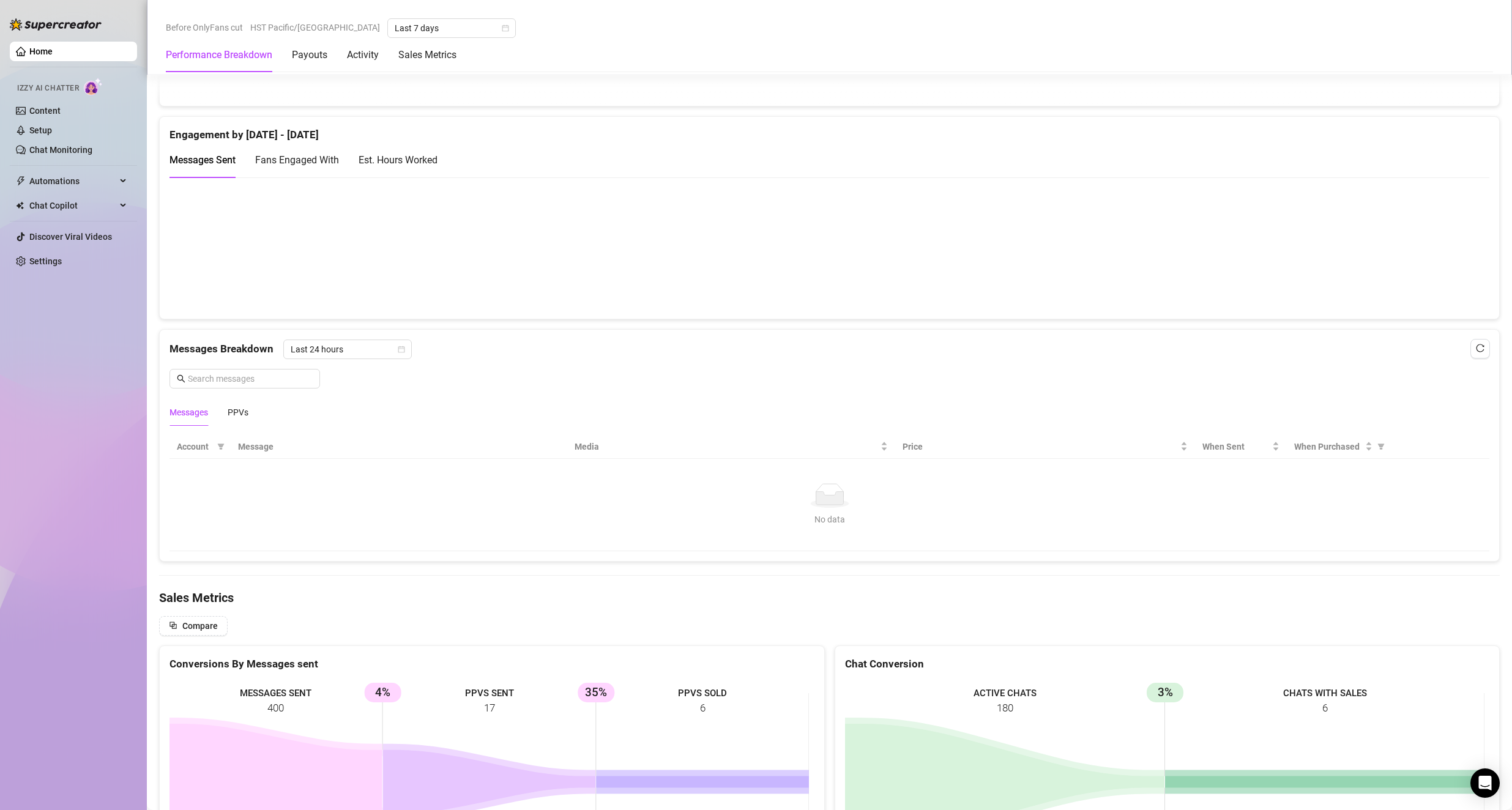
scroll to position [773, 0]
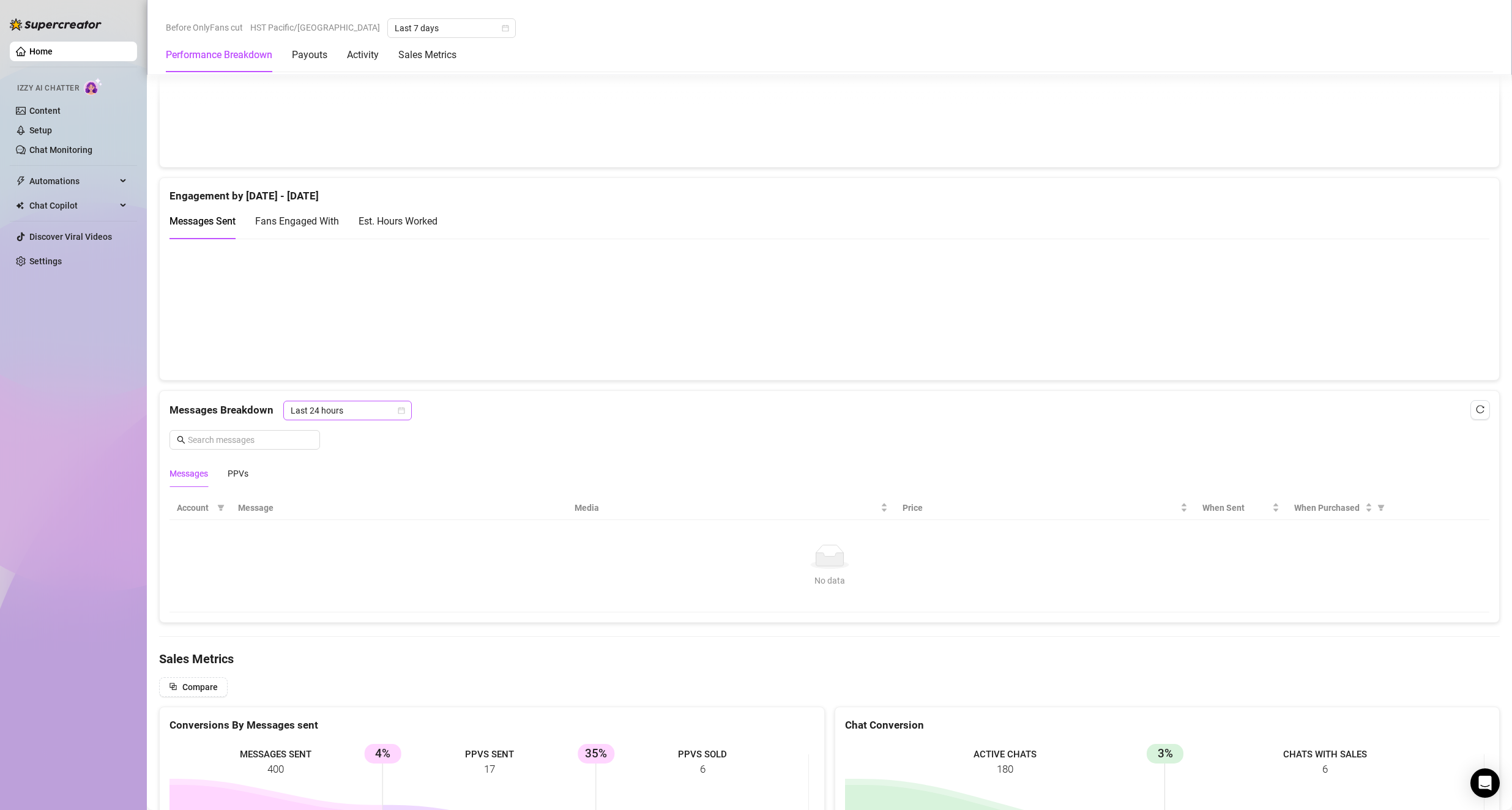
click at [341, 416] on span "Last 24 hours" at bounding box center [348, 410] width 114 height 18
click at [337, 453] on div "Last Week" at bounding box center [348, 454] width 109 height 13
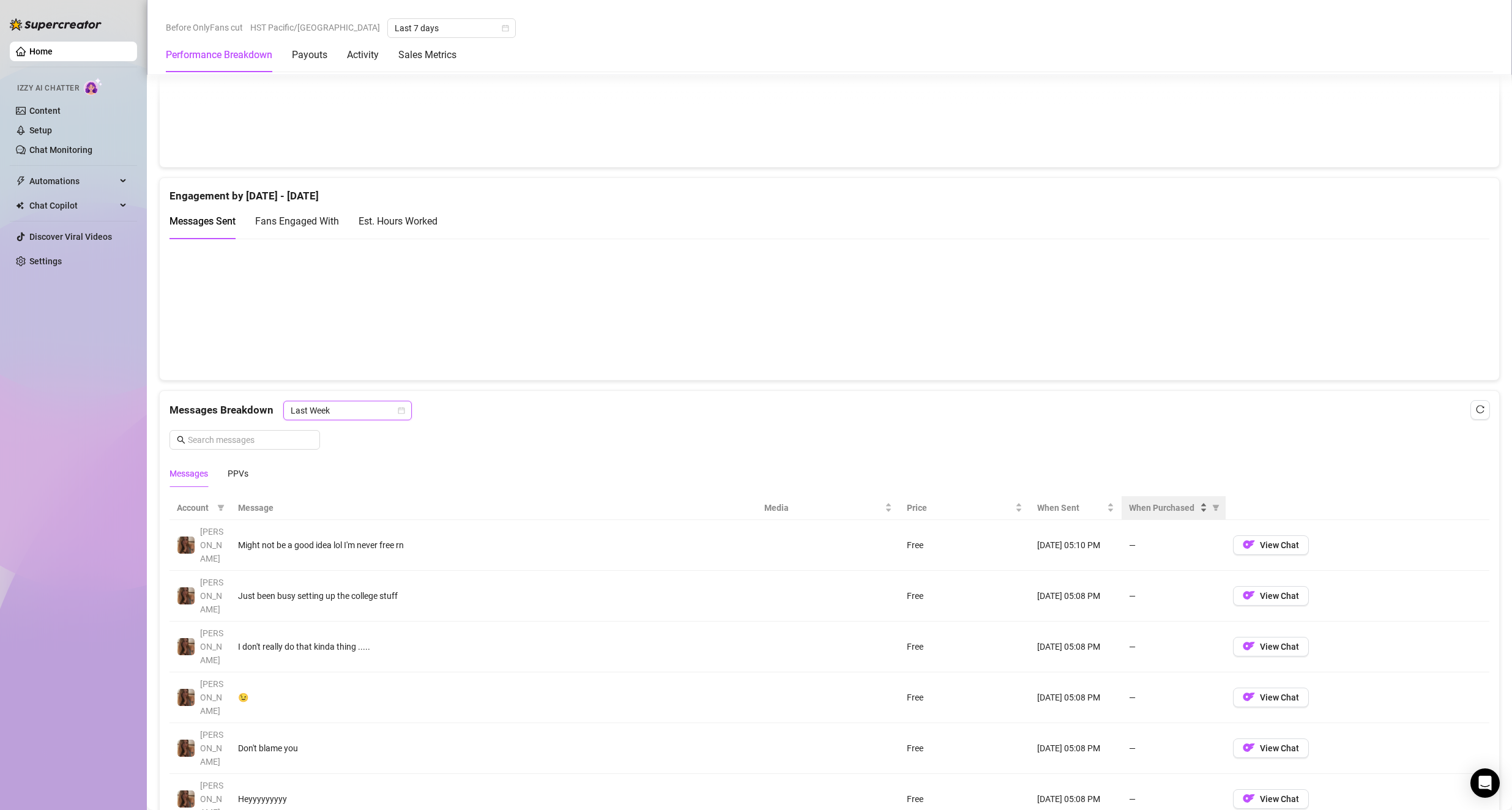
click at [729, 513] on span "When Purchased" at bounding box center [1162, 507] width 68 height 13
click at [729, 510] on span "When Purchased" at bounding box center [1162, 507] width 68 height 13
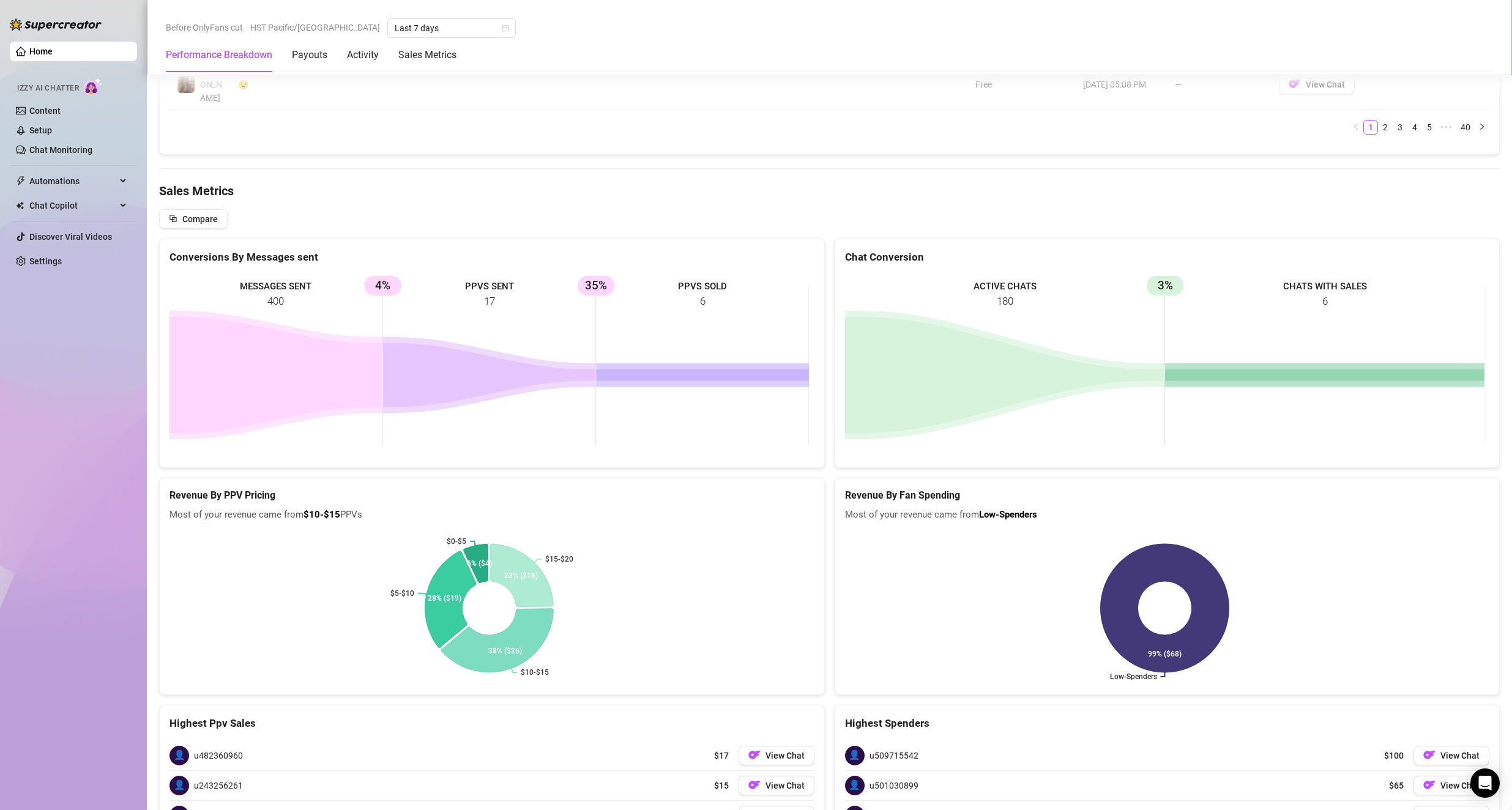
scroll to position [1740, 0]
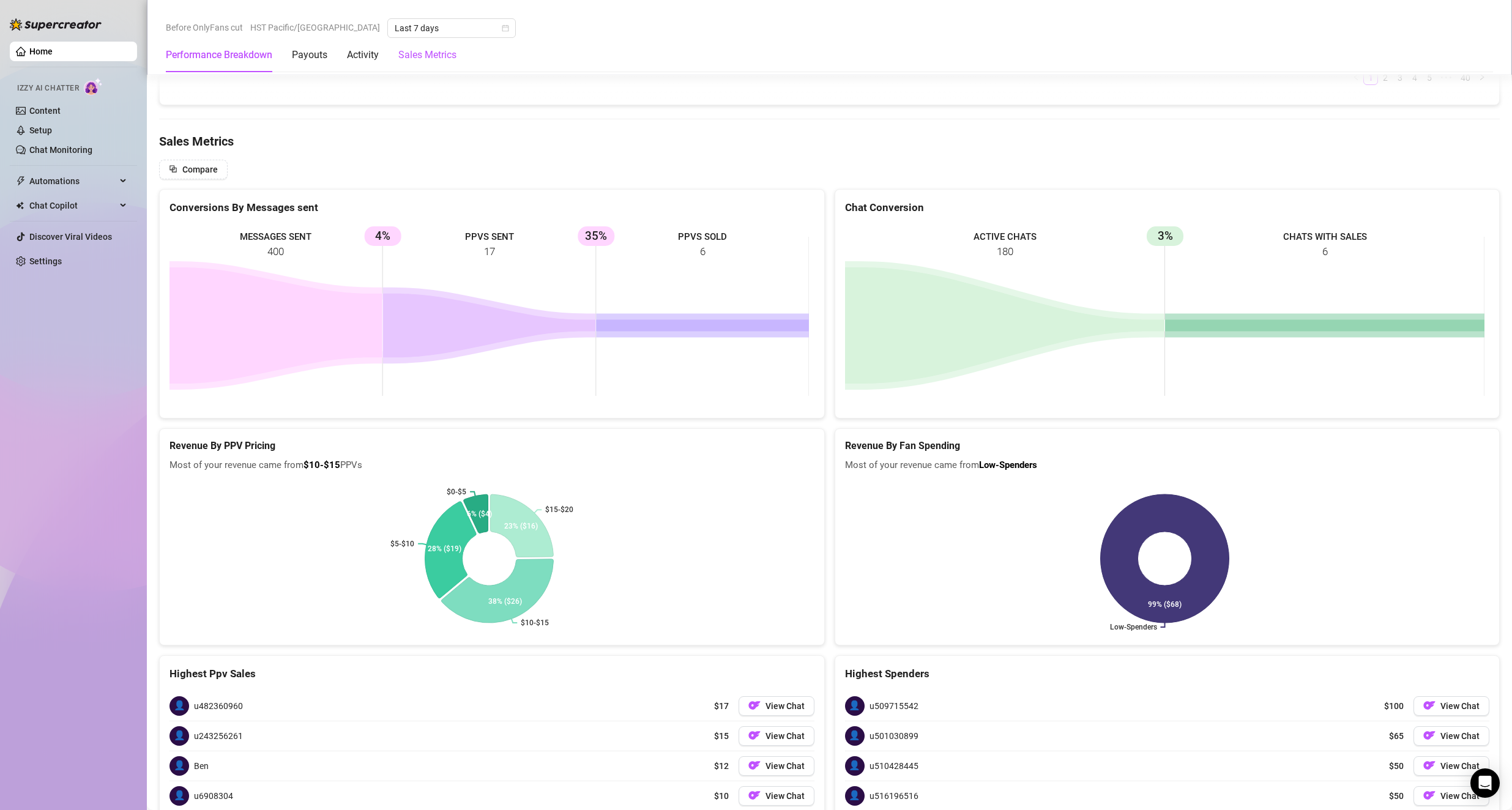
click at [431, 56] on Metrics "Sales Metrics" at bounding box center [427, 55] width 58 height 15
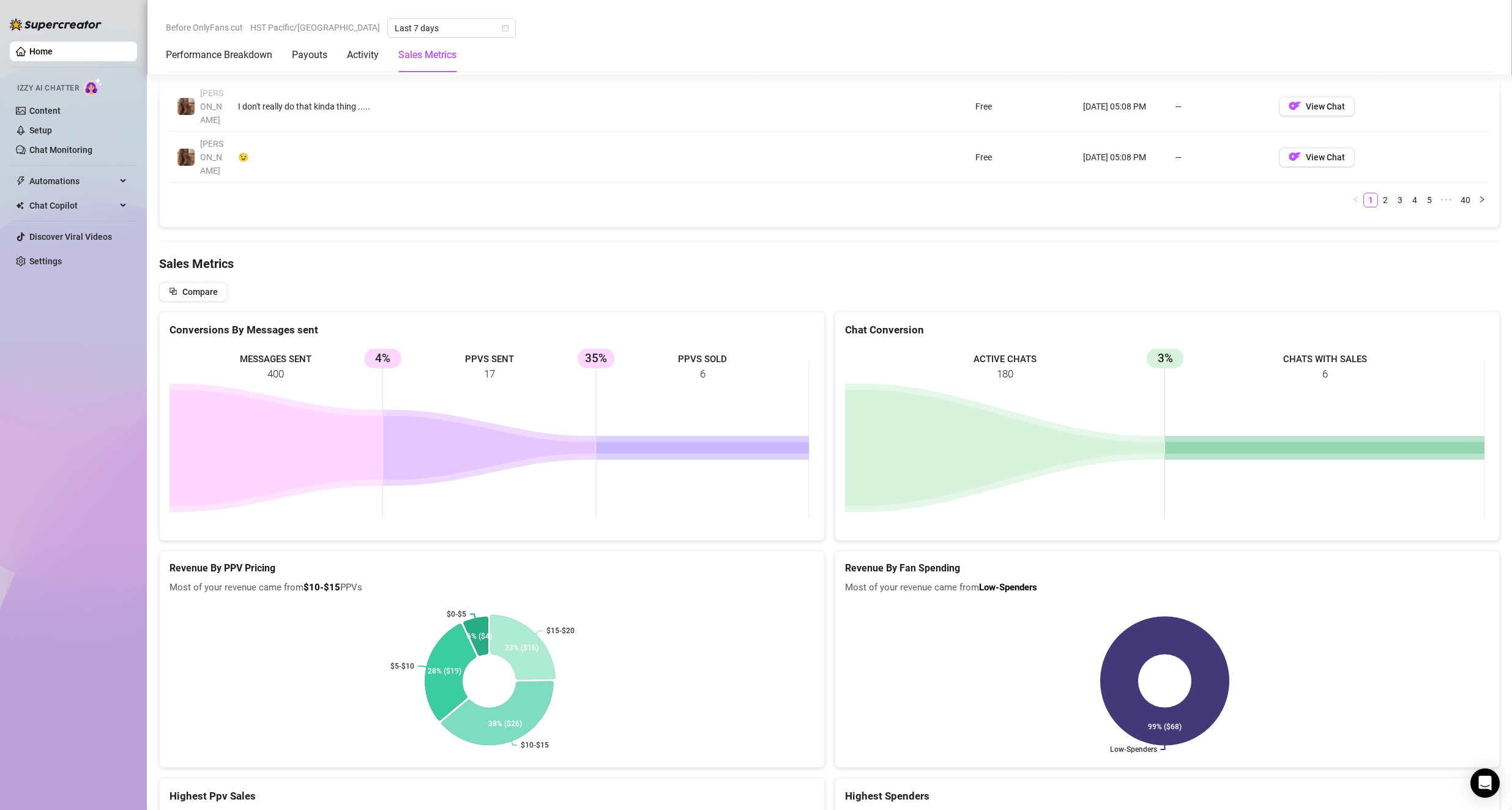
scroll to position [1495, 0]
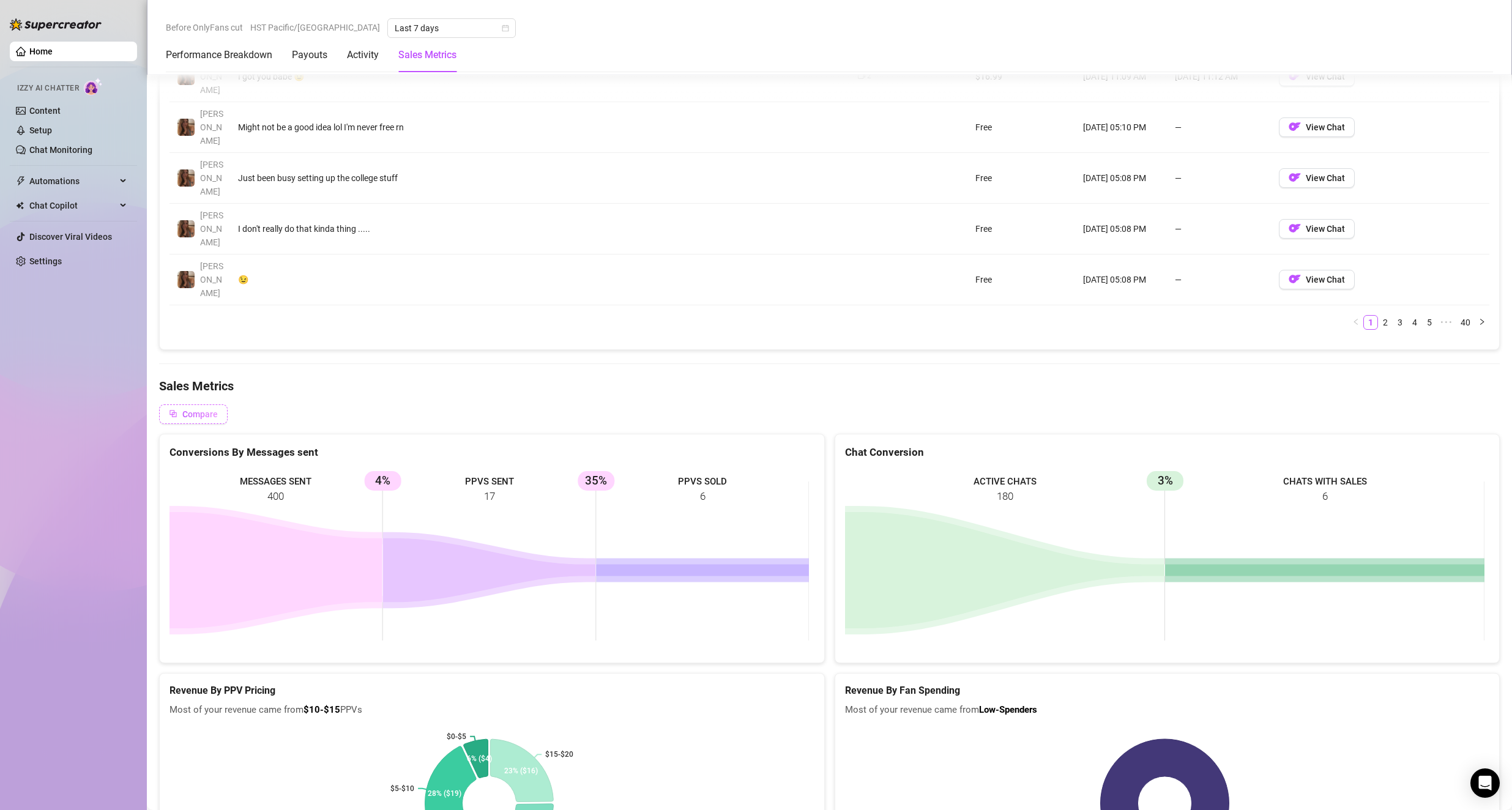
click at [191, 410] on span "Compare" at bounding box center [200, 415] width 35 height 10
click at [305, 405] on div "Compare" at bounding box center [829, 415] width 1340 height 20
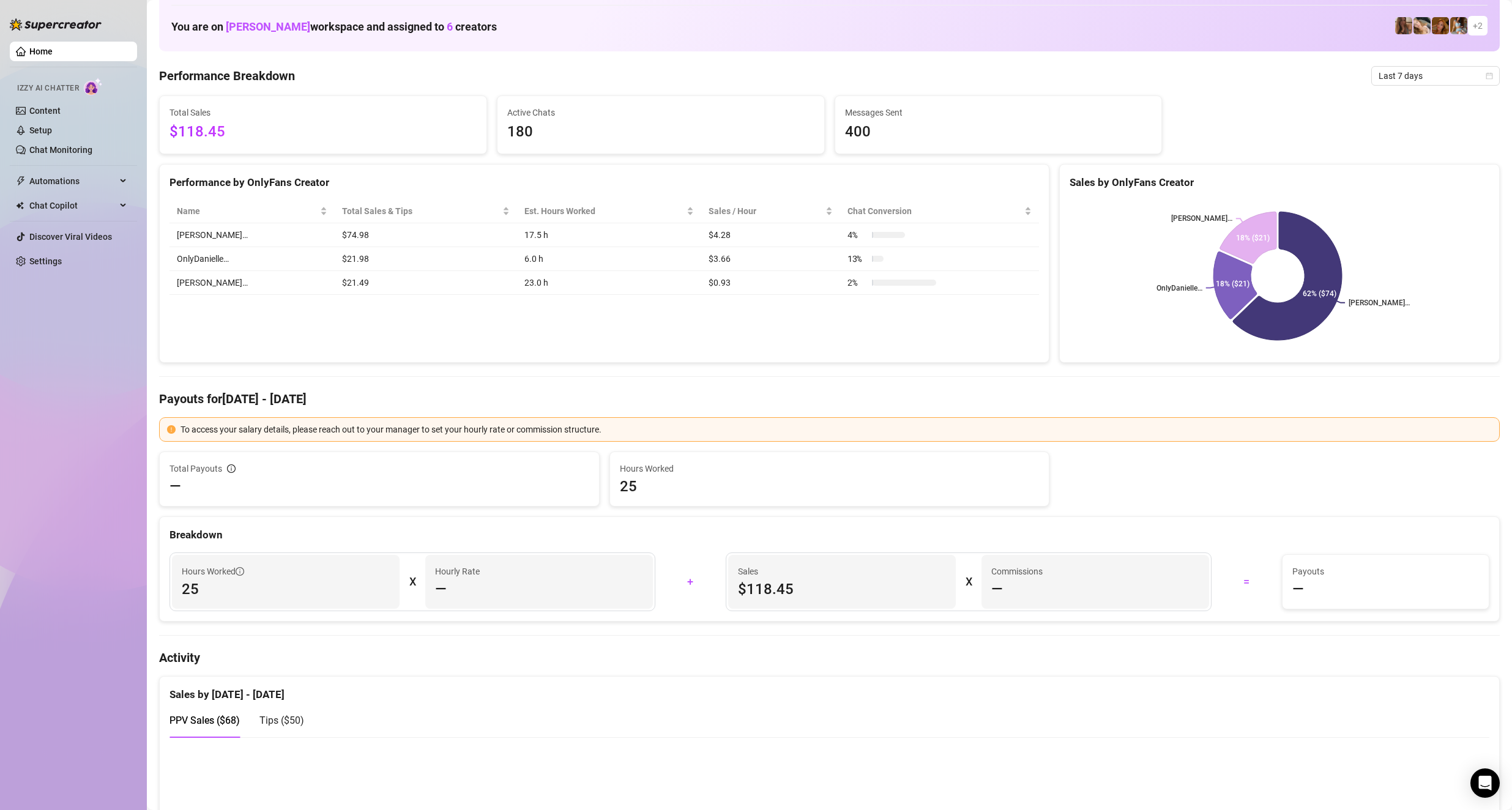
scroll to position [0, 0]
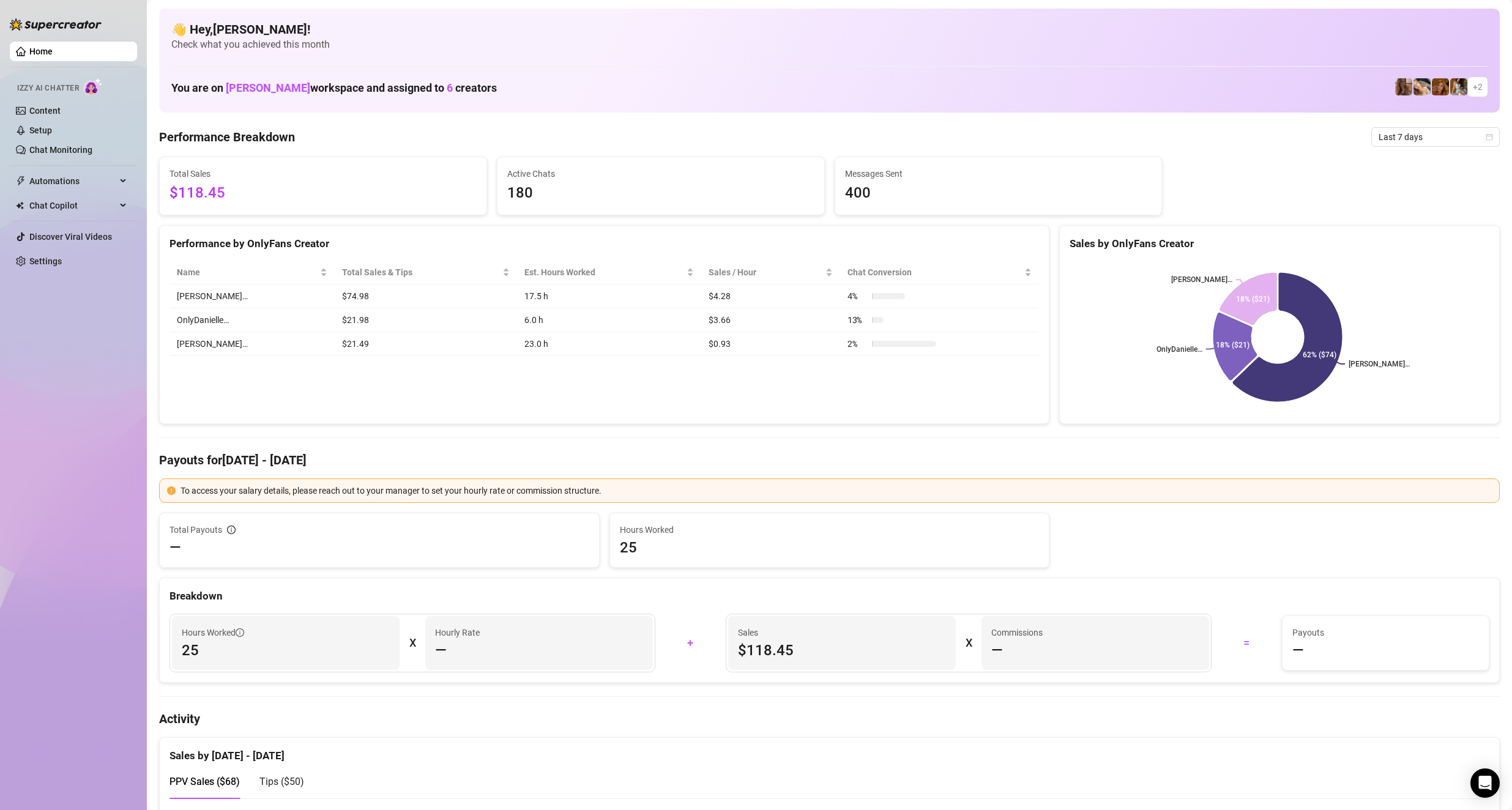
click at [68, 438] on div "Home Izzy AI Chatter Content Setup Chat Monitoring Automations Chat Copilot Dis…" at bounding box center [73, 400] width 127 height 799
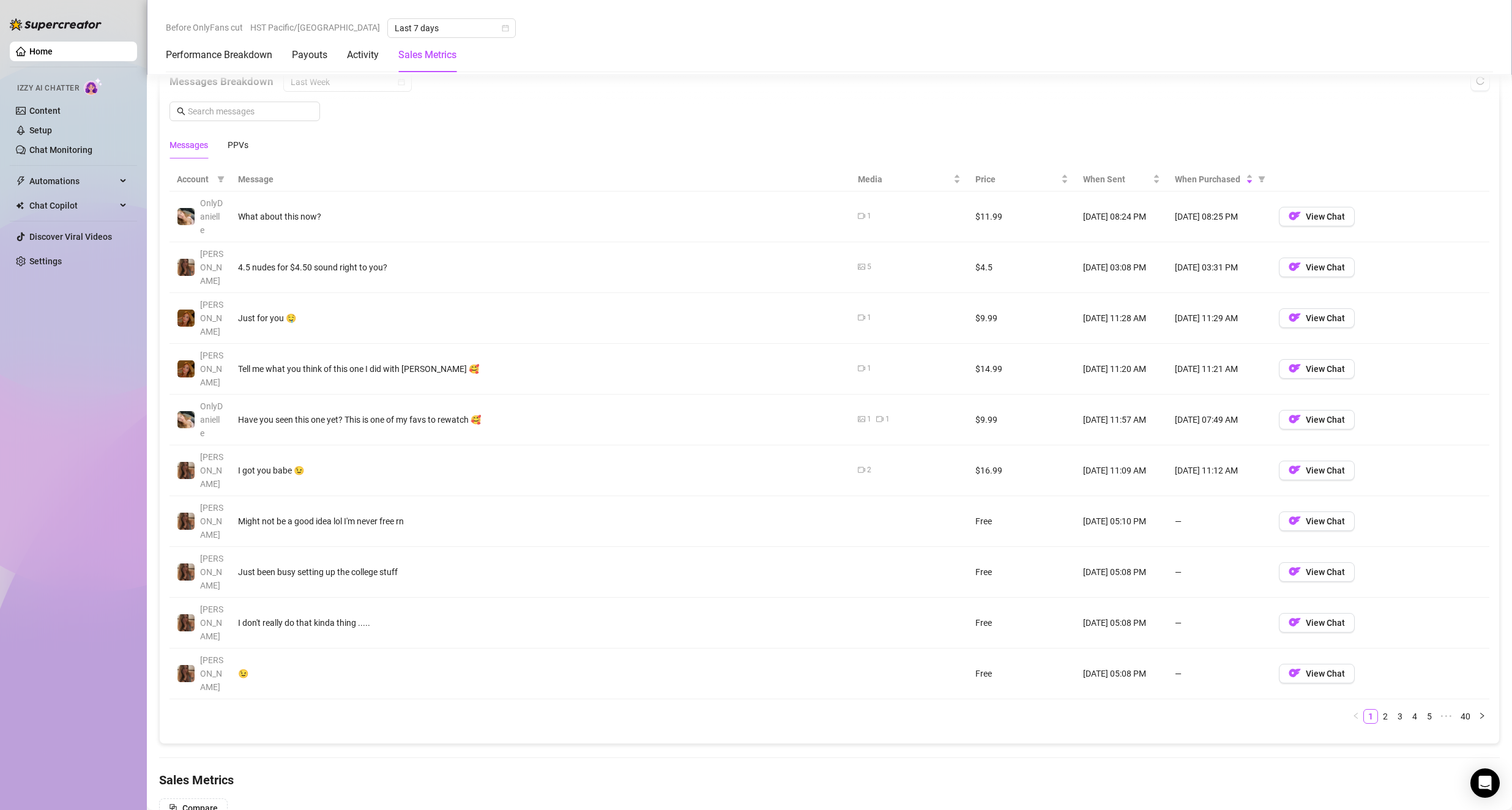
scroll to position [1407, 0]
